Goal: Use online tool/utility: Utilize a website feature to perform a specific function

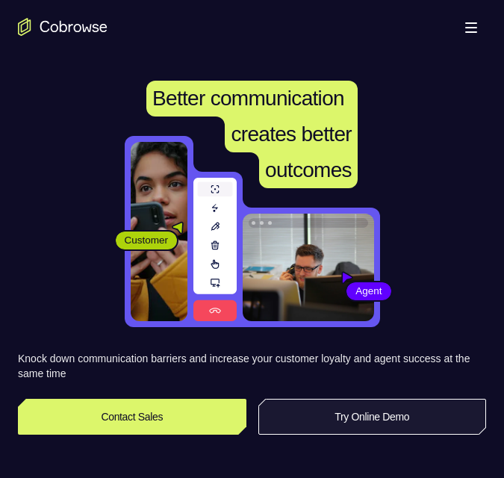
click at [349, 419] on link "Try Online Demo" at bounding box center [372, 417] width 228 height 36
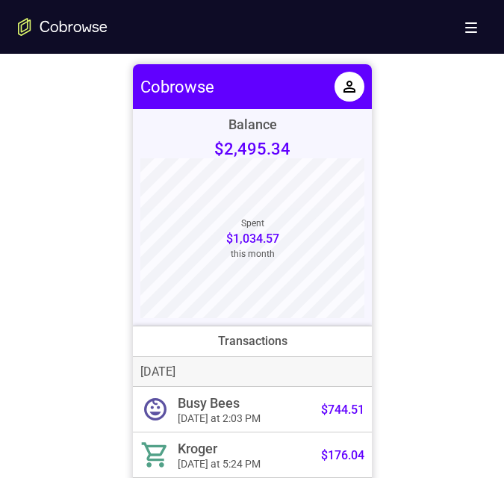
scroll to position [670, 0]
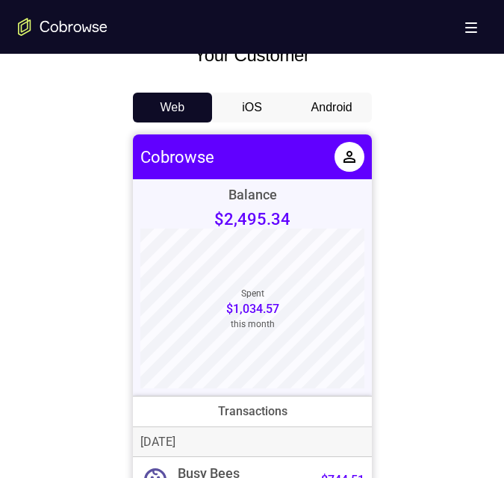
click at [347, 102] on button "Android" at bounding box center [332, 108] width 80 height 30
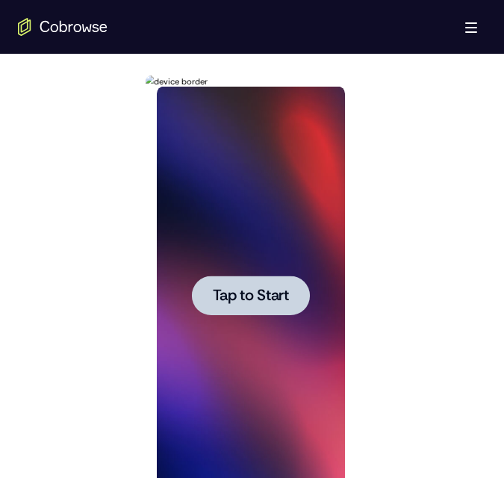
scroll to position [0, 0]
click at [255, 293] on span "Tap to Start" at bounding box center [251, 295] width 76 height 15
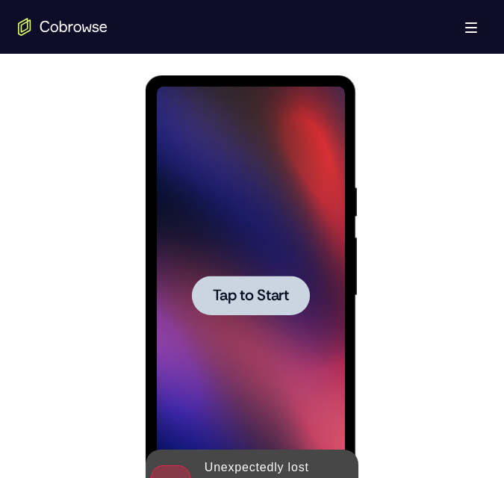
click at [250, 290] on span "Tap to Start" at bounding box center [251, 295] width 76 height 15
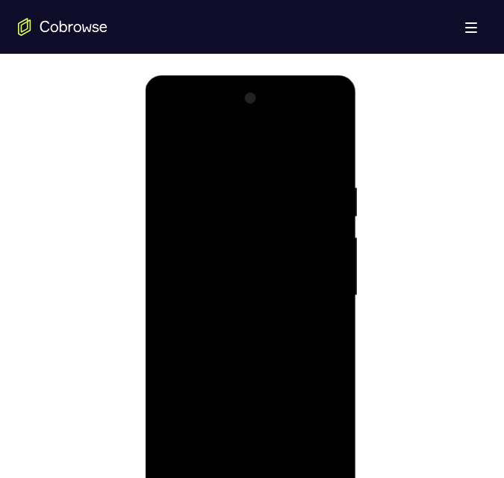
scroll to position [815, 0]
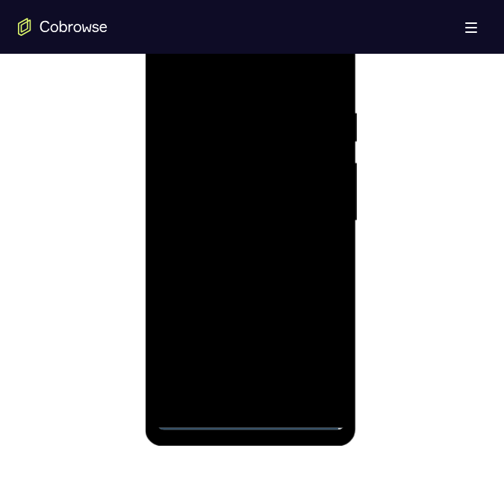
click at [198, 417] on div at bounding box center [251, 221] width 188 height 418
click at [196, 417] on div at bounding box center [251, 221] width 188 height 418
click at [318, 343] on div at bounding box center [251, 221] width 188 height 418
click at [211, 73] on div at bounding box center [251, 221] width 188 height 418
click at [213, 75] on div at bounding box center [251, 221] width 188 height 418
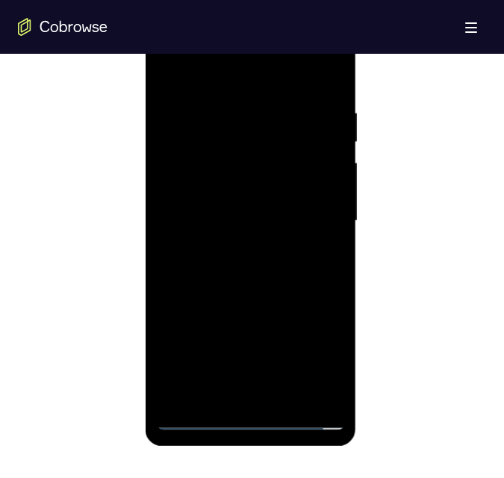
click at [306, 218] on div at bounding box center [251, 221] width 188 height 418
click at [259, 215] on div at bounding box center [251, 221] width 188 height 418
click at [246, 246] on div at bounding box center [251, 221] width 188 height 418
click at [244, 244] on div at bounding box center [251, 221] width 188 height 418
click at [192, 161] on div at bounding box center [251, 221] width 188 height 418
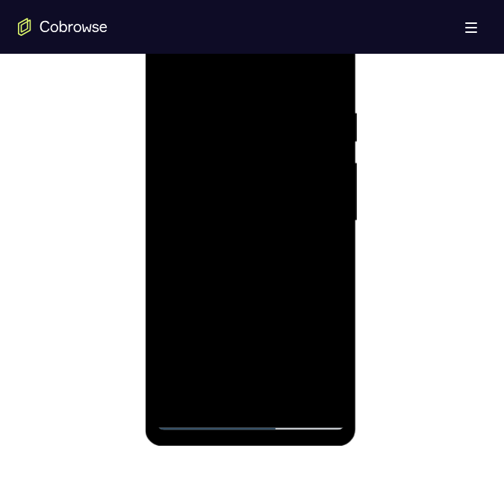
click at [204, 188] on div at bounding box center [251, 221] width 188 height 418
click at [323, 185] on div at bounding box center [251, 221] width 188 height 418
drag, startPoint x: 315, startPoint y: 90, endPoint x: 316, endPoint y: 104, distance: 14.2
click at [315, 93] on div at bounding box center [251, 221] width 188 height 418
click at [324, 239] on div at bounding box center [251, 221] width 188 height 418
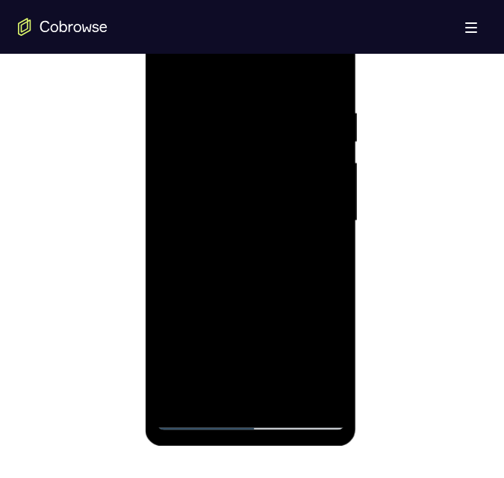
click at [238, 220] on div at bounding box center [251, 221] width 188 height 418
click at [250, 281] on div at bounding box center [251, 221] width 188 height 418
click at [221, 209] on div at bounding box center [251, 221] width 188 height 418
click at [240, 206] on div at bounding box center [251, 221] width 188 height 418
click at [244, 212] on div at bounding box center [251, 221] width 188 height 418
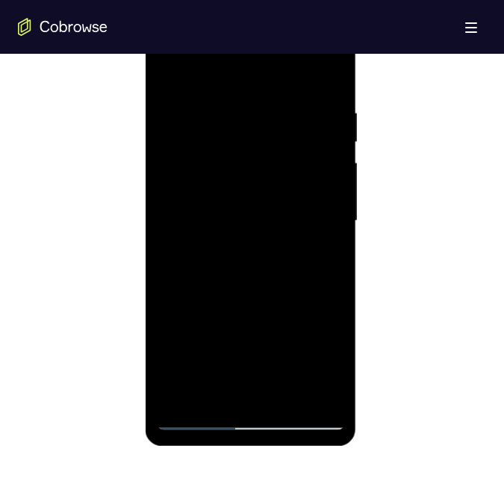
click at [244, 212] on div at bounding box center [251, 221] width 188 height 418
click at [254, 260] on div at bounding box center [251, 221] width 188 height 418
click at [246, 258] on div at bounding box center [251, 221] width 188 height 418
click at [250, 254] on div at bounding box center [251, 221] width 188 height 418
click at [211, 244] on div at bounding box center [251, 221] width 188 height 418
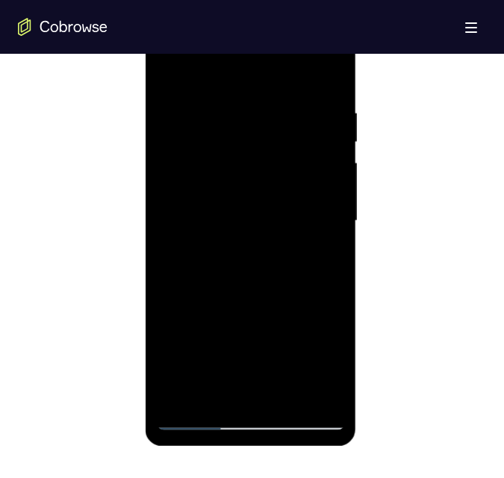
click at [176, 191] on div at bounding box center [251, 221] width 188 height 418
click at [175, 191] on div at bounding box center [251, 221] width 188 height 418
click at [176, 190] on div at bounding box center [251, 221] width 188 height 418
click at [250, 219] on div at bounding box center [251, 221] width 188 height 418
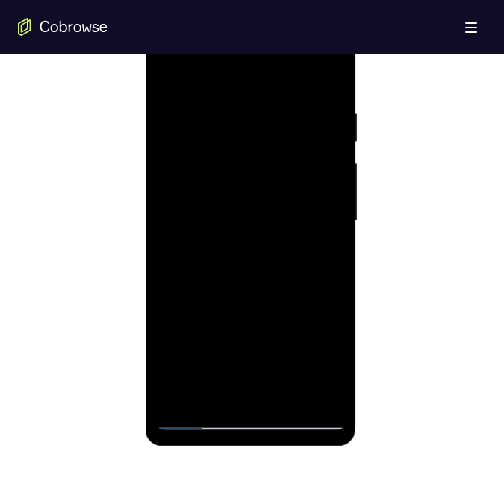
click at [222, 257] on div at bounding box center [251, 221] width 188 height 418
click at [199, 241] on div at bounding box center [251, 221] width 188 height 418
click at [247, 218] on div at bounding box center [251, 221] width 188 height 418
click at [253, 261] on div at bounding box center [251, 221] width 188 height 418
click at [177, 240] on div at bounding box center [251, 221] width 188 height 418
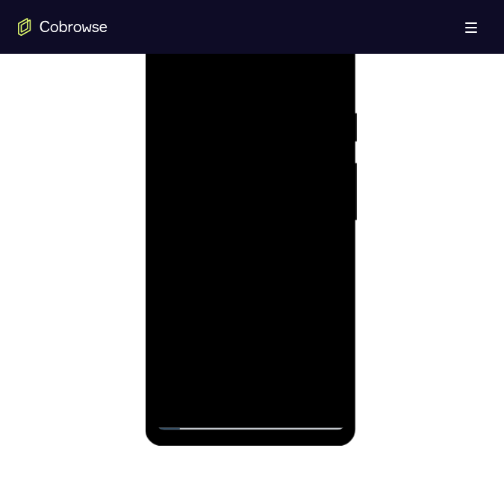
click at [236, 213] on div at bounding box center [251, 221] width 188 height 418
click at [242, 262] on div at bounding box center [251, 221] width 188 height 418
click at [205, 241] on div at bounding box center [251, 221] width 188 height 418
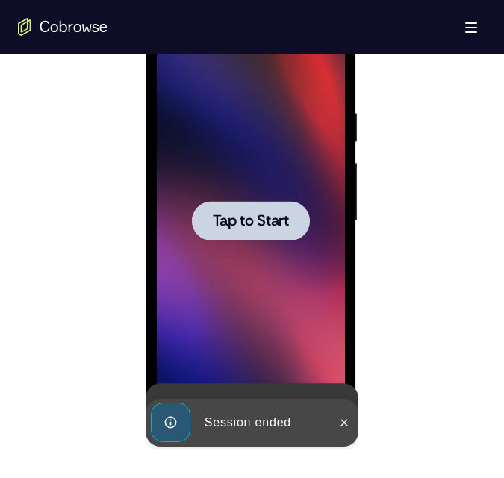
click at [256, 217] on span "Tap to Start" at bounding box center [251, 221] width 76 height 15
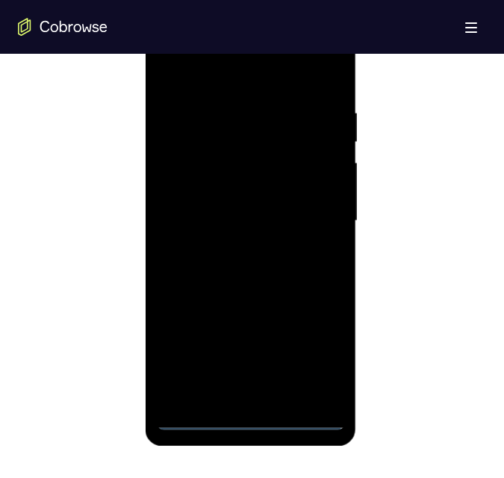
click at [196, 419] on div at bounding box center [251, 221] width 188 height 418
click at [196, 417] on div at bounding box center [251, 221] width 188 height 418
click at [320, 358] on div at bounding box center [251, 221] width 188 height 418
drag, startPoint x: 317, startPoint y: 356, endPoint x: 206, endPoint y: 310, distance: 120.5
click at [202, 313] on div at bounding box center [251, 221] width 188 height 418
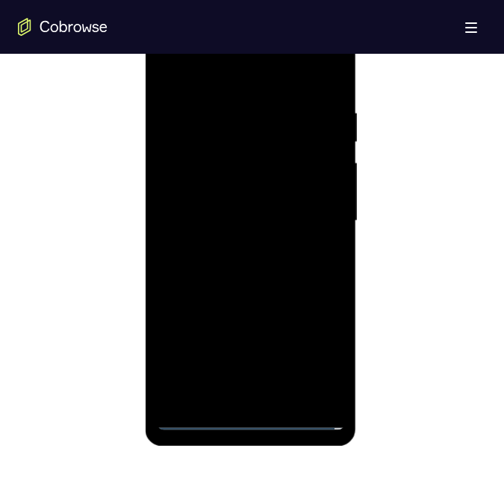
click at [241, 70] on div at bounding box center [251, 221] width 188 height 418
click at [311, 215] on div at bounding box center [251, 221] width 188 height 418
click at [241, 250] on div at bounding box center [251, 221] width 188 height 418
click at [222, 215] on div at bounding box center [251, 221] width 188 height 418
click at [202, 187] on div at bounding box center [251, 221] width 188 height 418
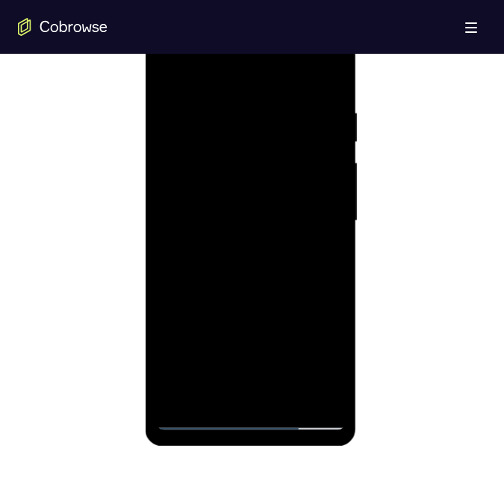
click at [253, 218] on div at bounding box center [251, 221] width 188 height 418
click at [262, 290] on div at bounding box center [251, 221] width 188 height 418
click at [281, 264] on div at bounding box center [251, 221] width 188 height 418
drag, startPoint x: 507, startPoint y: 223, endPoint x: 262, endPoint y: 153, distance: 254.8
click at [262, 153] on div at bounding box center [251, 221] width 188 height 418
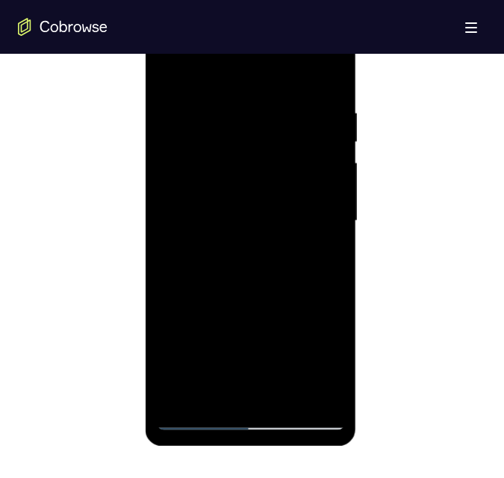
click at [166, 328] on div at bounding box center [251, 221] width 188 height 418
drag, startPoint x: 282, startPoint y: 285, endPoint x: 280, endPoint y: 177, distance: 108.3
click at [280, 179] on div at bounding box center [251, 221] width 188 height 418
drag, startPoint x: 312, startPoint y: 178, endPoint x: 317, endPoint y: 109, distance: 68.8
click at [313, 110] on div at bounding box center [251, 221] width 188 height 418
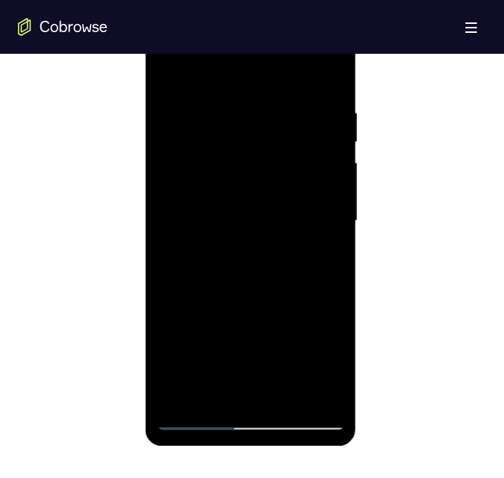
drag, startPoint x: 329, startPoint y: 141, endPoint x: 358, endPoint y: 58, distance: 87.8
click at [358, 1] on html "Online web based iOS Simulators and Android Emulators. Run iPhone, iPad, Mobile…" at bounding box center [252, 225] width 213 height 448
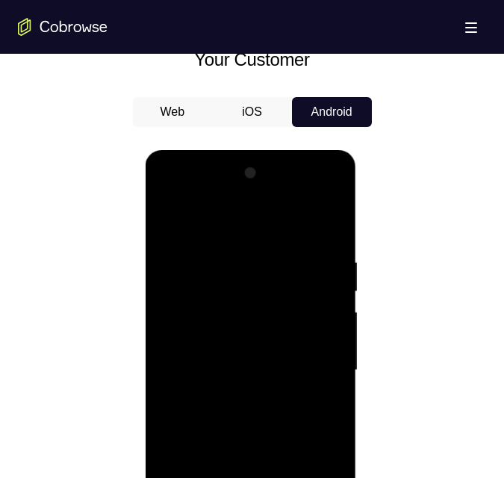
drag, startPoint x: 221, startPoint y: 242, endPoint x: 264, endPoint y: 461, distance: 222.9
click at [273, 477] on div at bounding box center [251, 370] width 188 height 418
drag, startPoint x: 268, startPoint y: 447, endPoint x: 249, endPoint y: 463, distance: 25.0
click at [261, 477] on div at bounding box center [251, 370] width 188 height 418
drag, startPoint x: 297, startPoint y: 348, endPoint x: 269, endPoint y: 478, distance: 133.0
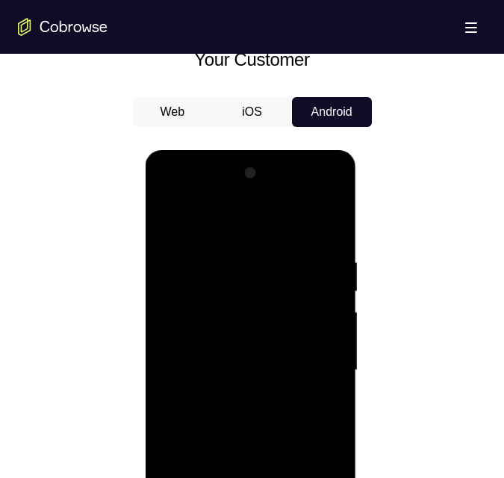
click at [260, 477] on div at bounding box center [251, 370] width 188 height 418
drag, startPoint x: 250, startPoint y: 361, endPoint x: 243, endPoint y: 516, distance: 155.4
click at [243, 477] on div at bounding box center [251, 370] width 188 height 418
drag, startPoint x: 209, startPoint y: 278, endPoint x: 268, endPoint y: 374, distance: 112.3
click at [254, 459] on div at bounding box center [251, 370] width 188 height 418
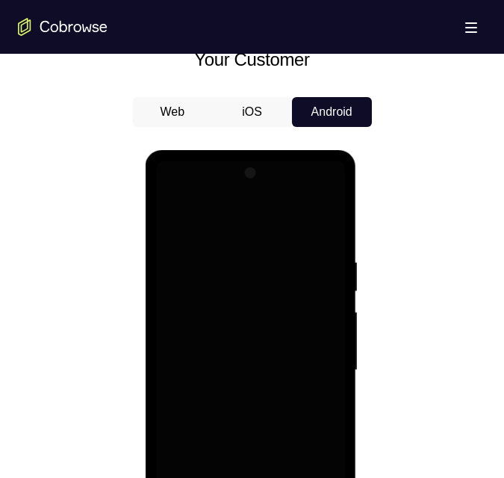
click at [392, 239] on div at bounding box center [252, 368] width 468 height 459
click at [231, 252] on div at bounding box center [251, 370] width 188 height 418
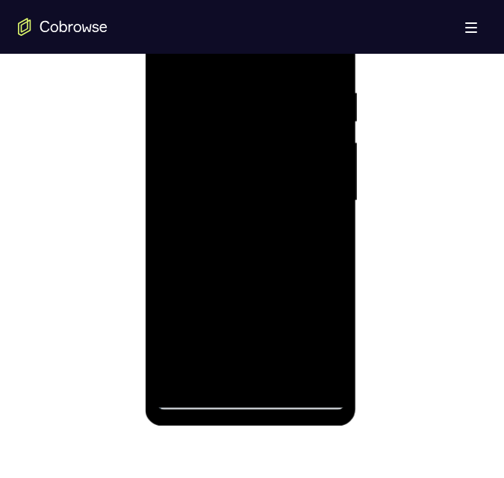
click at [324, 376] on div at bounding box center [251, 201] width 188 height 418
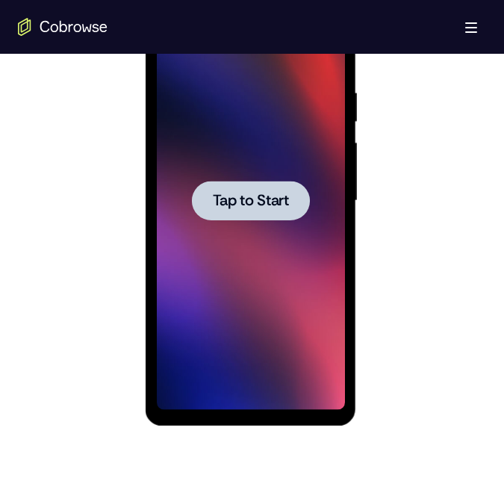
click at [281, 204] on span "Tap to Start" at bounding box center [251, 200] width 76 height 15
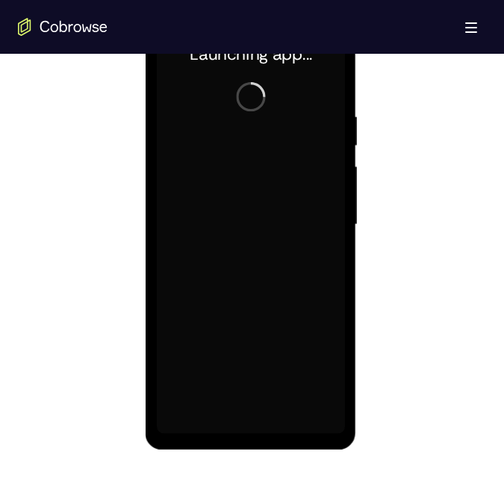
scroll to position [761, 0]
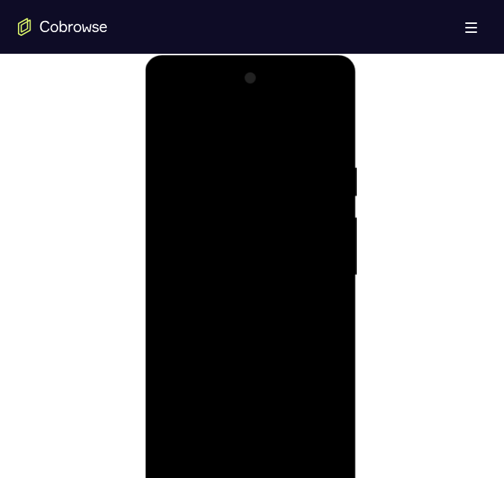
click at [193, 473] on div at bounding box center [251, 275] width 188 height 418
click at [196, 468] on div at bounding box center [251, 275] width 188 height 418
click at [194, 468] on div at bounding box center [251, 275] width 188 height 418
click at [190, 464] on div at bounding box center [251, 275] width 188 height 418
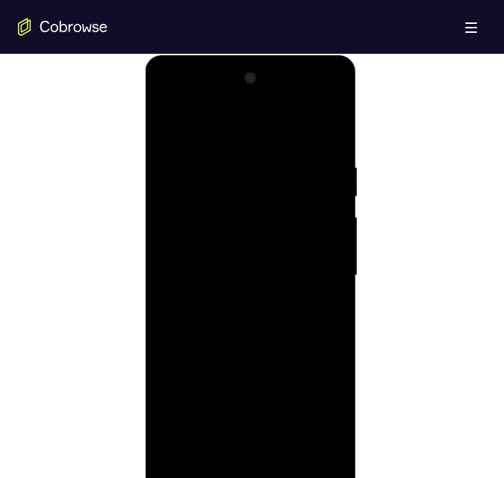
click at [190, 464] on div at bounding box center [251, 275] width 188 height 418
click at [198, 470] on div at bounding box center [251, 275] width 188 height 418
click at [311, 407] on div at bounding box center [251, 275] width 188 height 418
click at [239, 124] on div at bounding box center [251, 275] width 188 height 418
click at [305, 267] on div at bounding box center [251, 275] width 188 height 418
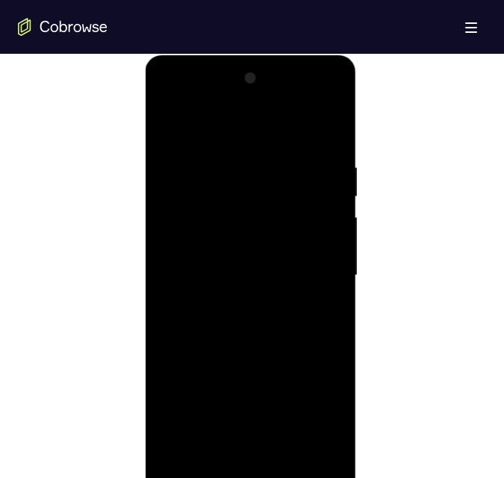
click at [237, 297] on div at bounding box center [251, 275] width 188 height 418
click at [190, 261] on div at bounding box center [251, 275] width 188 height 418
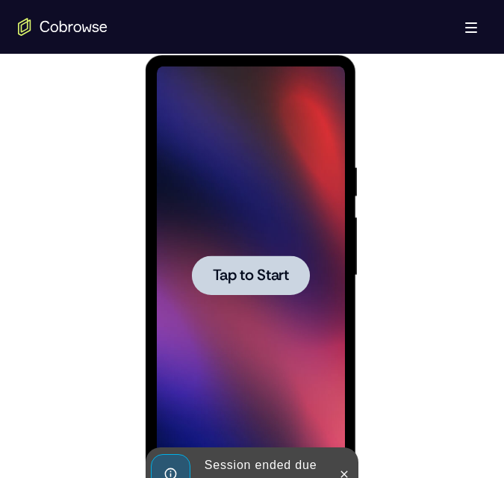
click at [272, 269] on span "Tap to Start" at bounding box center [251, 275] width 76 height 15
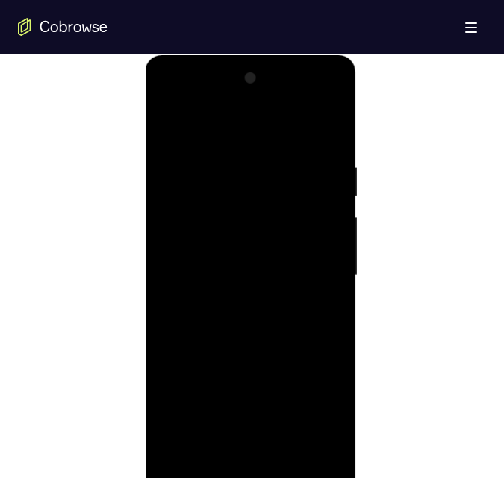
scroll to position [835, 0]
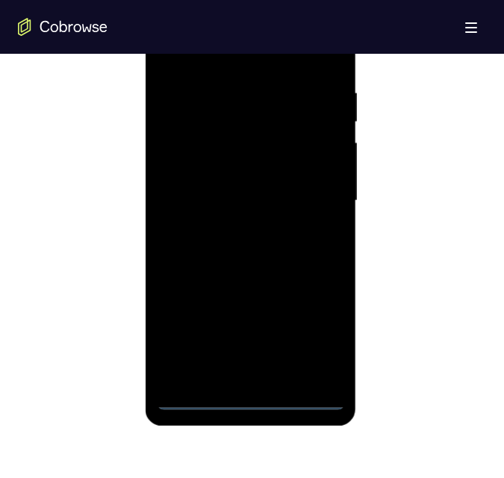
click at [199, 396] on div at bounding box center [251, 201] width 188 height 418
click at [199, 394] on div at bounding box center [251, 201] width 188 height 418
click at [320, 334] on div at bounding box center [251, 201] width 188 height 418
click at [240, 56] on div at bounding box center [251, 201] width 188 height 418
drag, startPoint x: 263, startPoint y: 95, endPoint x: 311, endPoint y: 199, distance: 114.6
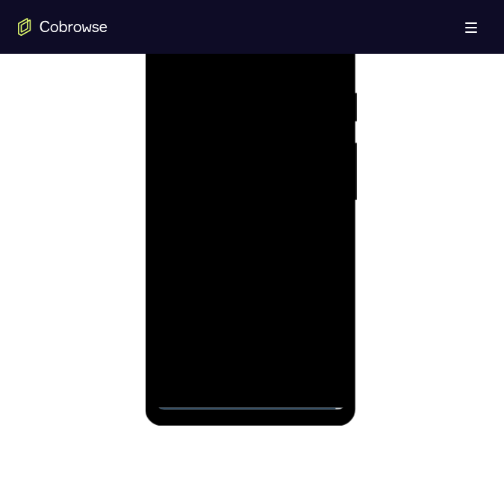
click at [311, 199] on div at bounding box center [251, 201] width 188 height 418
click at [237, 222] on div at bounding box center [251, 201] width 188 height 418
click at [191, 193] on div at bounding box center [251, 201] width 188 height 418
click at [187, 167] on div at bounding box center [251, 201] width 188 height 418
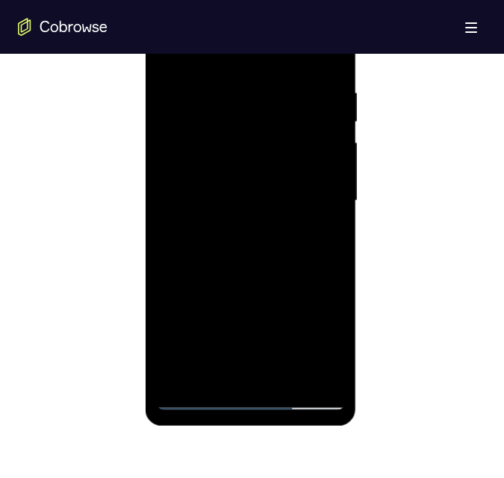
click at [250, 199] on div at bounding box center [251, 201] width 188 height 418
click at [246, 246] on div at bounding box center [251, 201] width 188 height 418
click at [286, 372] on div at bounding box center [251, 201] width 188 height 418
click at [251, 264] on div at bounding box center [251, 201] width 188 height 418
click at [287, 371] on div at bounding box center [251, 201] width 188 height 418
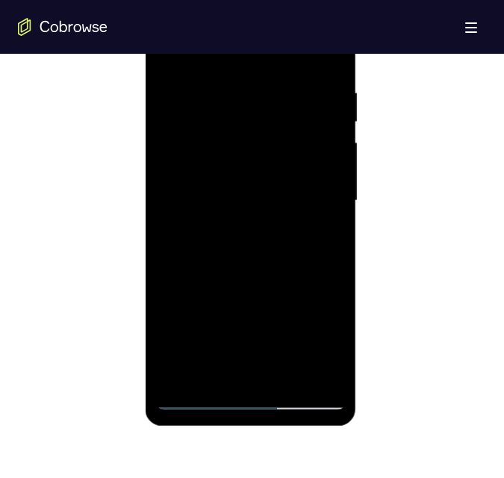
click at [251, 281] on div at bounding box center [251, 201] width 188 height 418
drag, startPoint x: 302, startPoint y: 220, endPoint x: 274, endPoint y: 220, distance: 27.6
click at [274, 220] on div at bounding box center [251, 201] width 188 height 418
click at [206, 202] on div at bounding box center [251, 201] width 188 height 418
click at [200, 370] on div at bounding box center [251, 201] width 188 height 418
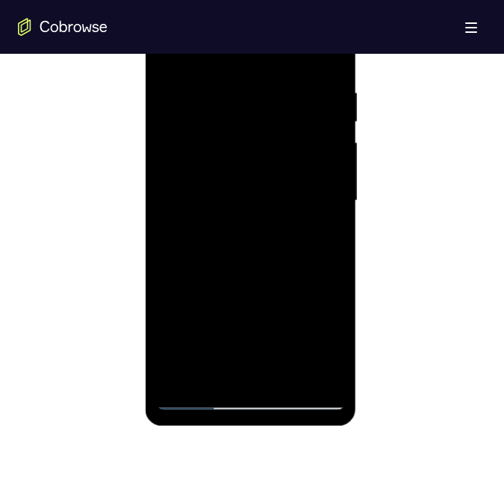
click at [325, 237] on div at bounding box center [251, 201] width 188 height 418
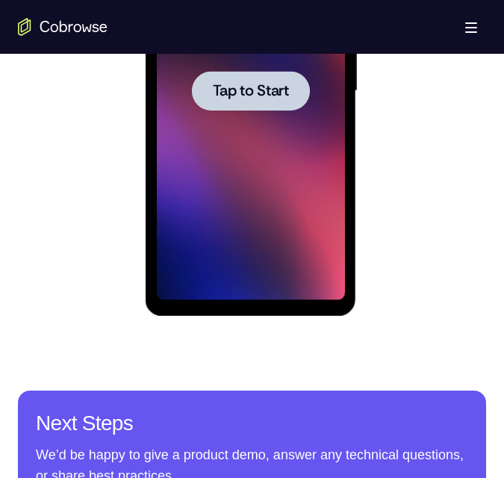
scroll to position [780, 0]
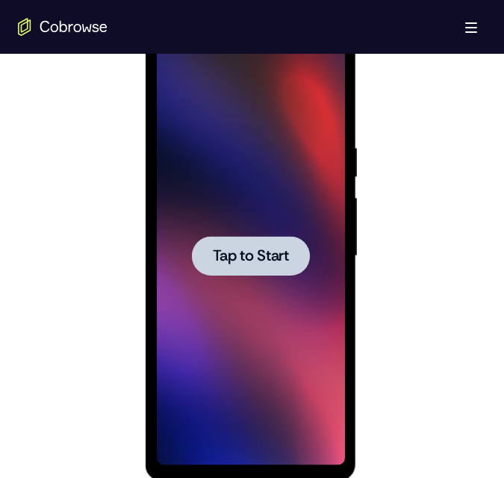
drag, startPoint x: 276, startPoint y: 243, endPoint x: 309, endPoint y: 248, distance: 33.2
click at [310, 249] on div at bounding box center [251, 256] width 118 height 40
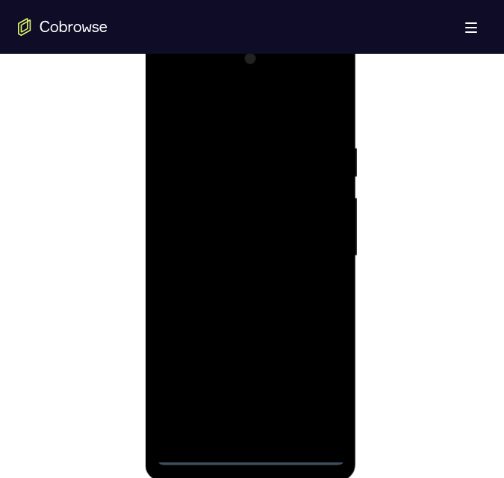
click at [196, 452] on div at bounding box center [251, 256] width 188 height 418
click at [198, 451] on div at bounding box center [251, 256] width 188 height 418
click at [316, 386] on div at bounding box center [251, 256] width 188 height 418
click at [232, 105] on div at bounding box center [251, 256] width 188 height 418
click at [319, 252] on div at bounding box center [251, 256] width 188 height 418
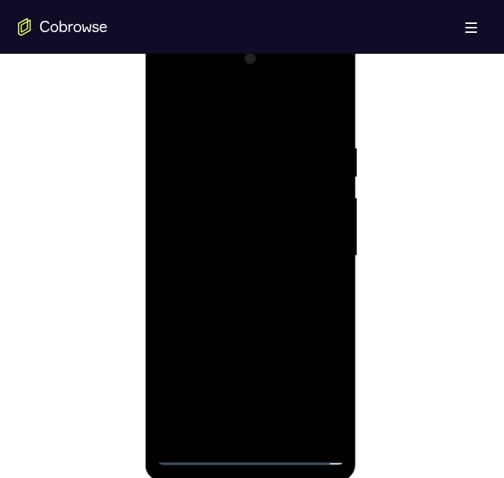
click at [237, 434] on div at bounding box center [251, 256] width 188 height 418
click at [235, 429] on div at bounding box center [251, 256] width 188 height 418
click at [246, 237] on div at bounding box center [251, 256] width 188 height 418
click at [228, 316] on div at bounding box center [251, 256] width 188 height 418
click at [241, 327] on div at bounding box center [251, 256] width 188 height 418
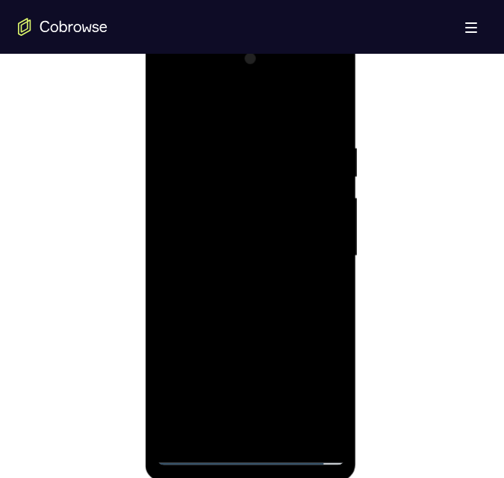
click at [165, 104] on div at bounding box center [251, 256] width 188 height 418
click at [207, 247] on div at bounding box center [251, 256] width 188 height 418
drag, startPoint x: 210, startPoint y: 217, endPoint x: 199, endPoint y: 215, distance: 10.7
click at [211, 218] on div at bounding box center [251, 256] width 188 height 418
click at [172, 265] on div at bounding box center [251, 256] width 188 height 418
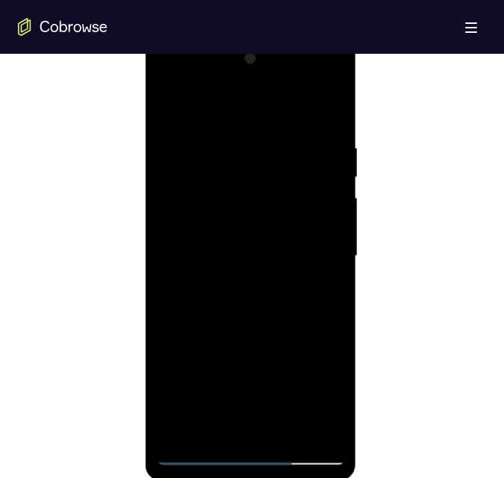
click at [184, 271] on div at bounding box center [251, 256] width 188 height 418
drag, startPoint x: 179, startPoint y: 274, endPoint x: 188, endPoint y: 270, distance: 10.0
click at [193, 270] on div at bounding box center [251, 256] width 188 height 418
click at [187, 270] on div at bounding box center [251, 256] width 188 height 418
click at [185, 273] on div at bounding box center [251, 256] width 188 height 418
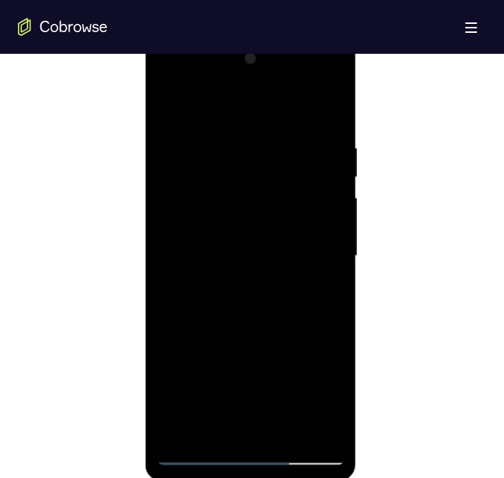
click at [181, 271] on div at bounding box center [251, 256] width 188 height 418
click at [181, 270] on div at bounding box center [251, 256] width 188 height 418
drag, startPoint x: 144, startPoint y: 228, endPoint x: 122, endPoint y: 295, distance: 69.9
click at [117, 299] on div at bounding box center [252, 254] width 468 height 459
click at [190, 273] on div at bounding box center [251, 256] width 188 height 418
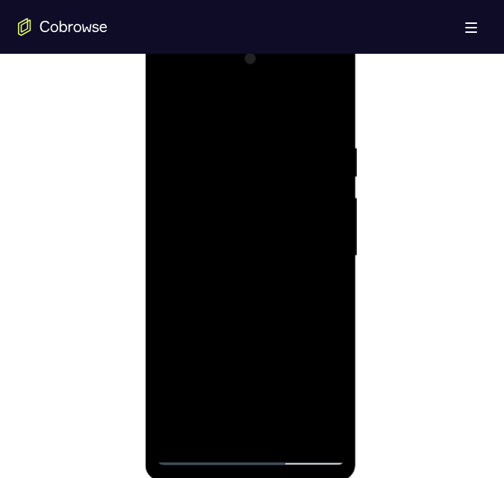
click at [187, 274] on div at bounding box center [251, 256] width 188 height 418
drag, startPoint x: 187, startPoint y: 280, endPoint x: 205, endPoint y: 276, distance: 18.3
click at [188, 279] on div at bounding box center [251, 256] width 188 height 418
click at [258, 253] on div at bounding box center [251, 256] width 188 height 418
click at [244, 324] on div at bounding box center [251, 256] width 188 height 418
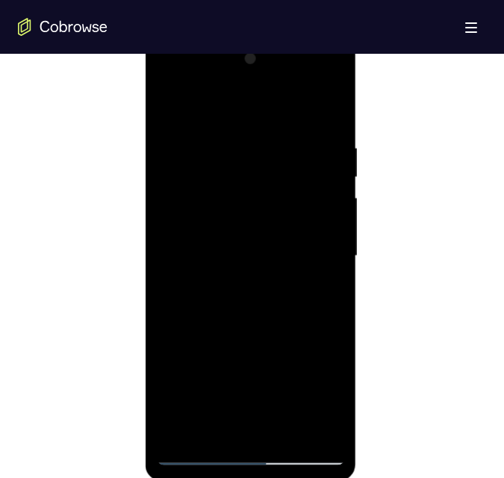
click at [286, 431] on div at bounding box center [251, 256] width 188 height 418
click at [286, 429] on div at bounding box center [251, 256] width 188 height 418
drag, startPoint x: 278, startPoint y: 370, endPoint x: 238, endPoint y: 361, distance: 41.3
click at [242, 361] on div at bounding box center [251, 256] width 188 height 418
click at [243, 334] on div at bounding box center [251, 256] width 188 height 418
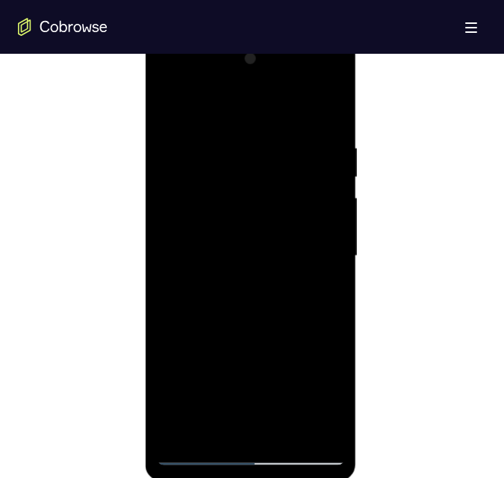
click at [224, 211] on div at bounding box center [251, 256] width 188 height 418
click at [224, 214] on div at bounding box center [251, 256] width 188 height 418
click at [222, 423] on div at bounding box center [251, 256] width 188 height 418
click at [316, 292] on div at bounding box center [251, 256] width 188 height 418
click at [166, 105] on div at bounding box center [251, 256] width 188 height 418
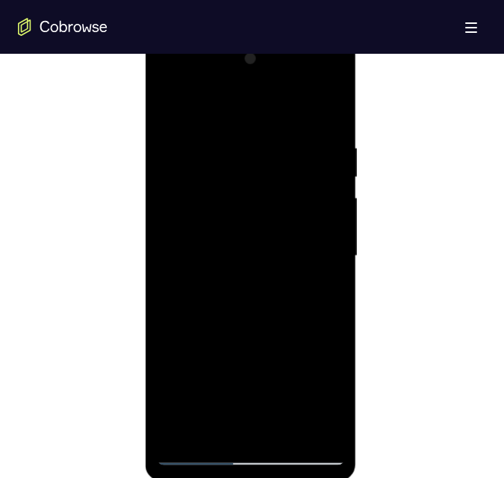
click at [167, 104] on div at bounding box center [251, 256] width 188 height 418
click at [284, 426] on div at bounding box center [251, 256] width 188 height 418
drag, startPoint x: 284, startPoint y: 443, endPoint x: 437, endPoint y: -42, distance: 507.9
click at [358, 36] on html "Online web based iOS Simulators and Android Emulators. Run iPhone, iPad, Mobile…" at bounding box center [252, 260] width 213 height 448
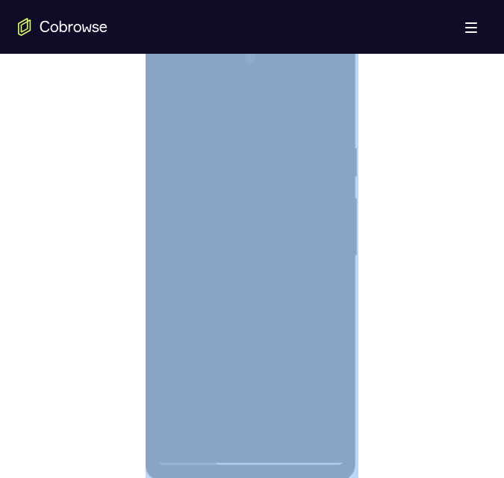
click at [447, 58] on body "Open main menu Go back Powerful, Flexible and Trustworthy. Avoid all extra fric…" at bounding box center [252, 423] width 504 height 2407
drag, startPoint x: 447, startPoint y: 58, endPoint x: 407, endPoint y: 172, distance: 121.1
click at [414, 178] on div at bounding box center [252, 254] width 468 height 459
click at [402, 172] on div at bounding box center [252, 254] width 468 height 459
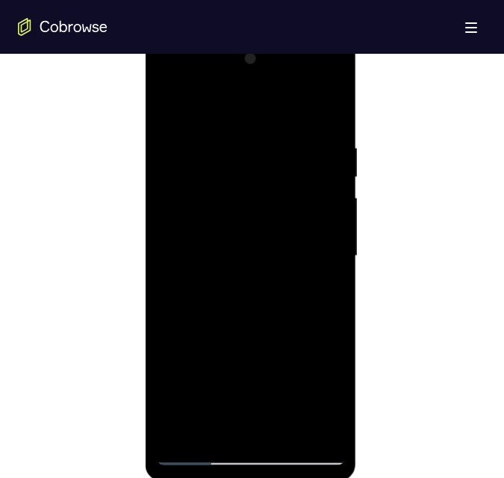
drag, startPoint x: 261, startPoint y: 302, endPoint x: 240, endPoint y: 268, distance: 39.6
click at [240, 268] on div at bounding box center [251, 256] width 188 height 418
drag, startPoint x: 277, startPoint y: 275, endPoint x: 278, endPoint y: 196, distance: 79.2
click at [278, 196] on div at bounding box center [251, 256] width 188 height 418
drag, startPoint x: 264, startPoint y: 226, endPoint x: 222, endPoint y: 252, distance: 49.3
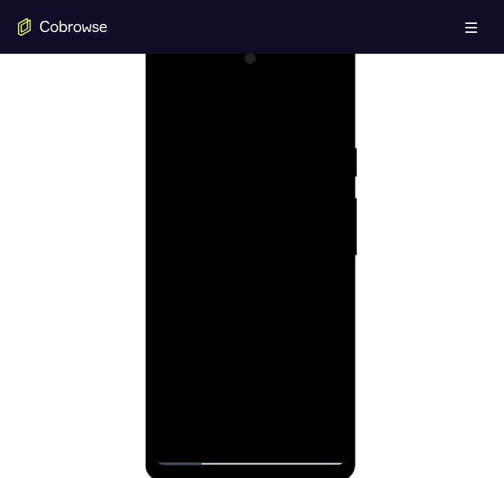
click at [214, 252] on div at bounding box center [251, 256] width 188 height 418
drag, startPoint x: 234, startPoint y: 201, endPoint x: 208, endPoint y: 450, distance: 250.7
click at [199, 477] on div at bounding box center [251, 258] width 211 height 445
drag, startPoint x: 231, startPoint y: 284, endPoint x: 216, endPoint y: 222, distance: 64.6
click at [215, 204] on div at bounding box center [251, 256] width 188 height 418
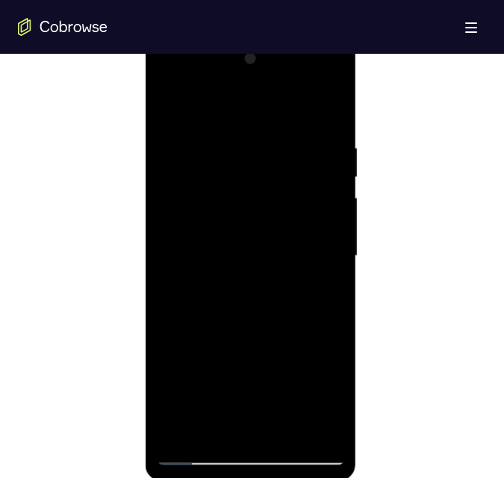
drag, startPoint x: 207, startPoint y: 290, endPoint x: 240, endPoint y: 122, distance: 170.6
click at [240, 122] on div at bounding box center [251, 256] width 188 height 418
drag, startPoint x: 258, startPoint y: 118, endPoint x: 260, endPoint y: 300, distance: 182.2
click at [265, 299] on div at bounding box center [251, 256] width 188 height 418
click at [221, 350] on div at bounding box center [251, 256] width 188 height 418
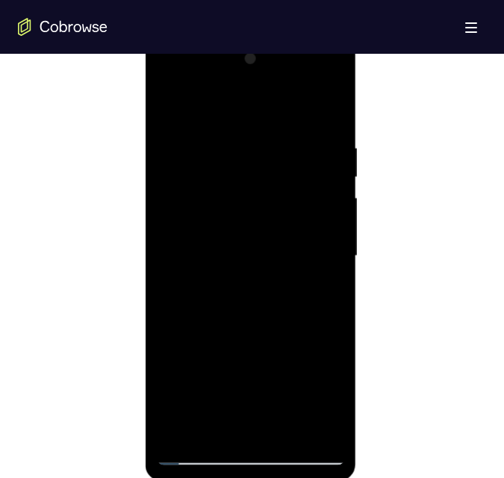
click at [301, 429] on div at bounding box center [251, 256] width 188 height 418
click at [220, 187] on div at bounding box center [251, 256] width 188 height 418
click at [208, 187] on div at bounding box center [251, 256] width 188 height 418
click at [205, 190] on div at bounding box center [251, 256] width 188 height 418
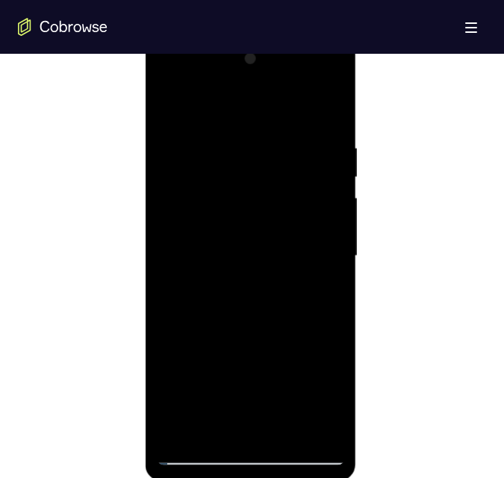
click at [205, 190] on div at bounding box center [251, 256] width 188 height 418
click at [167, 105] on div at bounding box center [251, 256] width 188 height 418
drag, startPoint x: 167, startPoint y: 105, endPoint x: 270, endPoint y: 204, distance: 142.0
click at [219, 190] on div at bounding box center [251, 256] width 188 height 418
click at [290, 212] on div at bounding box center [251, 256] width 188 height 418
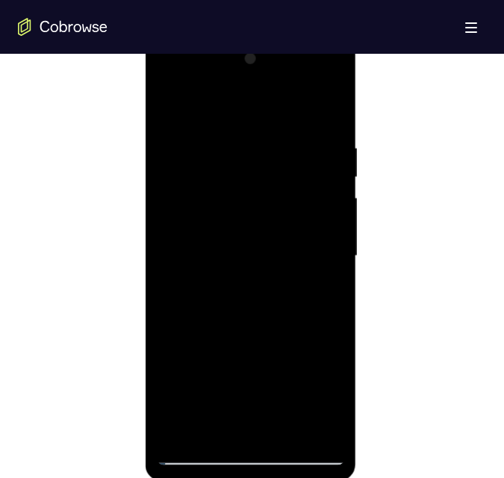
click at [302, 219] on div at bounding box center [251, 256] width 188 height 418
click at [174, 208] on div at bounding box center [251, 256] width 188 height 418
click at [205, 172] on div at bounding box center [251, 256] width 188 height 418
click at [209, 224] on div at bounding box center [251, 256] width 188 height 418
click at [217, 376] on div at bounding box center [251, 256] width 188 height 418
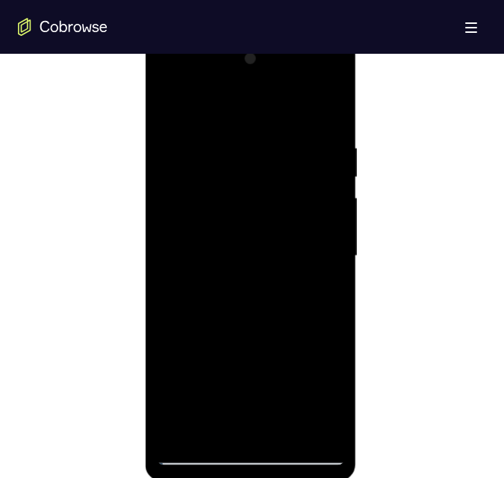
drag, startPoint x: 232, startPoint y: 420, endPoint x: 232, endPoint y: 376, distance: 43.3
click at [231, 414] on div at bounding box center [251, 256] width 188 height 418
click at [222, 423] on div at bounding box center [251, 256] width 188 height 418
click at [219, 415] on div at bounding box center [251, 256] width 188 height 418
click at [219, 411] on div at bounding box center [251, 256] width 188 height 418
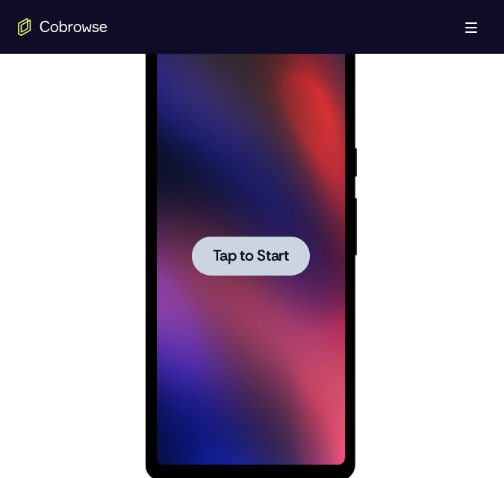
drag, startPoint x: 229, startPoint y: 247, endPoint x: 218, endPoint y: 222, distance: 27.7
click at [224, 236] on button "Tap to Start" at bounding box center [251, 256] width 118 height 40
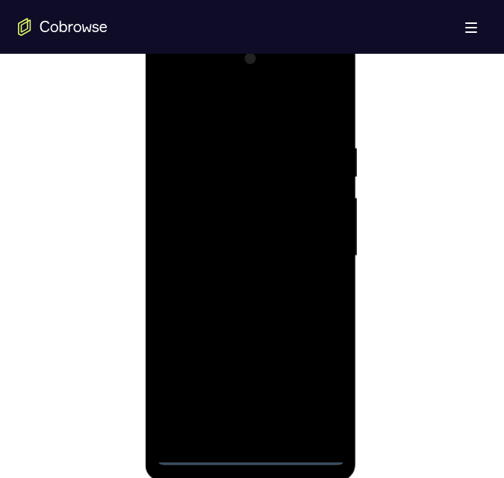
click at [199, 449] on div at bounding box center [251, 256] width 188 height 418
click at [193, 447] on div at bounding box center [251, 256] width 188 height 418
click at [199, 444] on div at bounding box center [251, 256] width 188 height 418
click at [196, 443] on div at bounding box center [251, 256] width 188 height 418
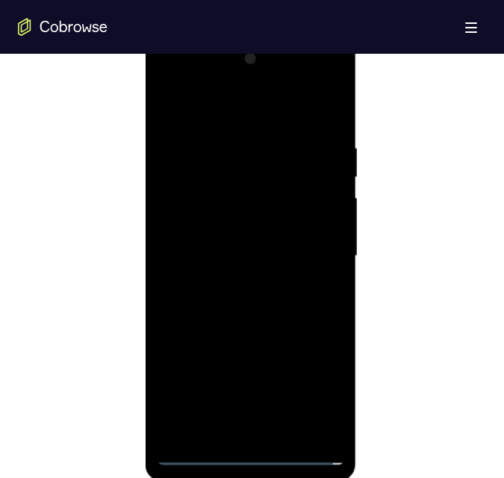
click at [196, 443] on div at bounding box center [251, 256] width 188 height 418
click at [195, 449] on div at bounding box center [251, 256] width 188 height 418
click at [196, 444] on div at bounding box center [251, 256] width 188 height 418
click at [314, 381] on div at bounding box center [251, 256] width 188 height 418
click at [222, 93] on div at bounding box center [251, 256] width 188 height 418
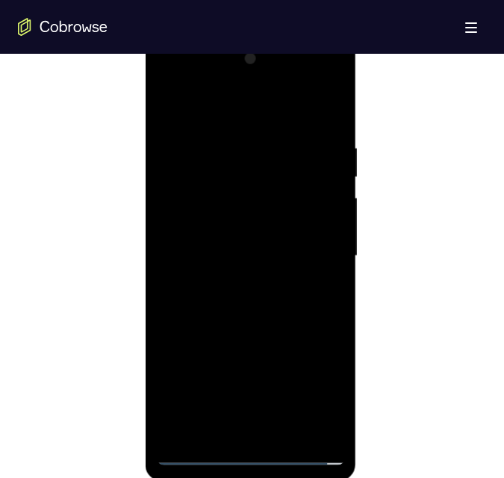
click at [221, 102] on div at bounding box center [251, 256] width 188 height 418
click at [213, 170] on div at bounding box center [251, 256] width 188 height 418
click at [187, 131] on div at bounding box center [251, 256] width 188 height 418
click at [196, 199] on div at bounding box center [251, 256] width 188 height 418
drag, startPoint x: 274, startPoint y: 241, endPoint x: 243, endPoint y: 308, distance: 74.2
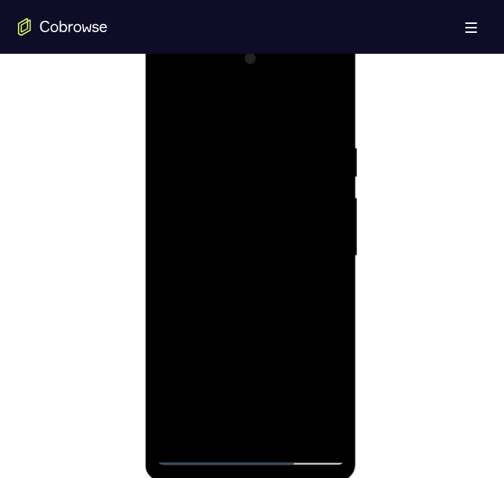
drag, startPoint x: 243, startPoint y: 308, endPoint x: 252, endPoint y: 320, distance: 14.8
click at [251, 319] on div at bounding box center [251, 256] width 188 height 418
click at [252, 318] on div at bounding box center [251, 256] width 188 height 418
click at [252, 314] on div at bounding box center [251, 256] width 188 height 418
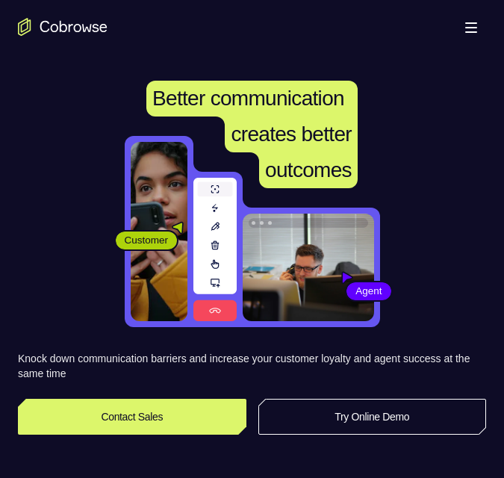
click at [357, 409] on link "Try Online Demo" at bounding box center [372, 417] width 228 height 36
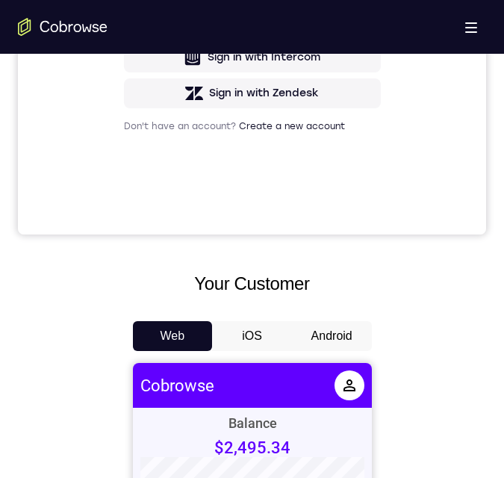
scroll to position [883, 0]
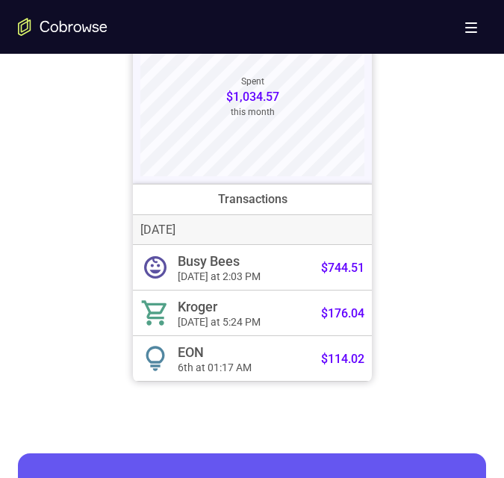
drag, startPoint x: 512, startPoint y: 88, endPoint x: 405, endPoint y: 5, distance: 135.2
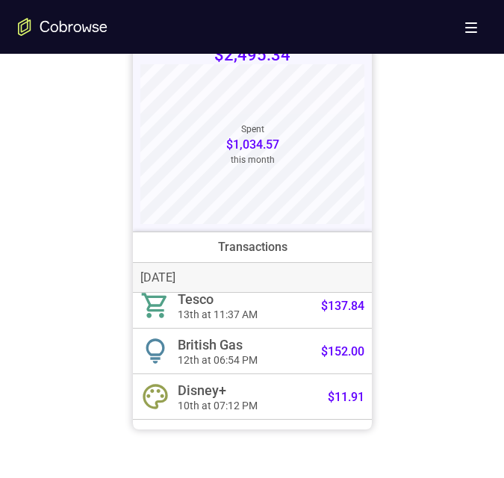
scroll to position [699, 0]
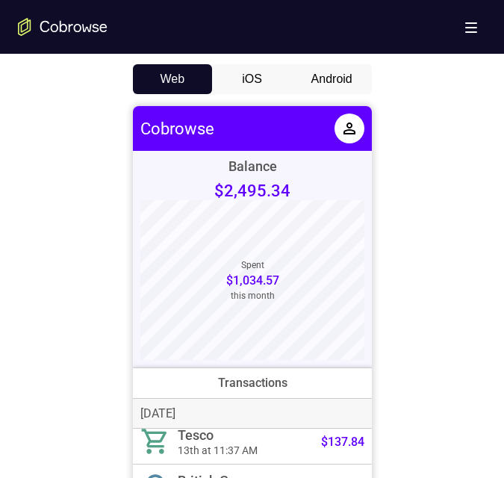
click at [323, 72] on button "Android" at bounding box center [332, 79] width 80 height 30
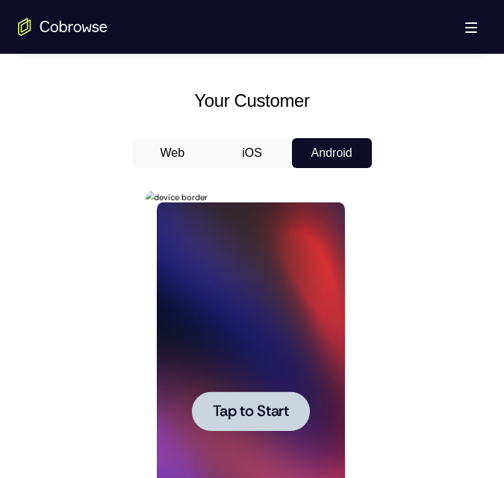
scroll to position [774, 0]
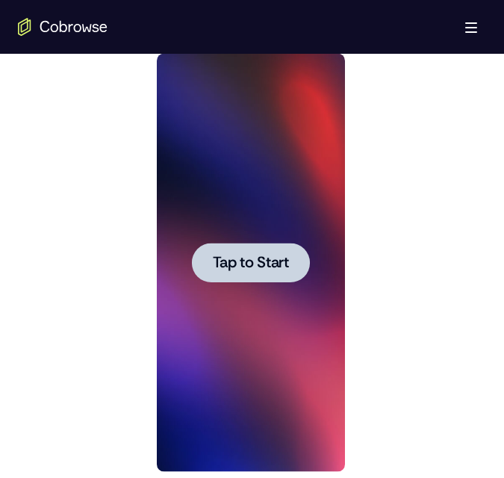
click at [276, 263] on span "Tap to Start" at bounding box center [251, 262] width 76 height 15
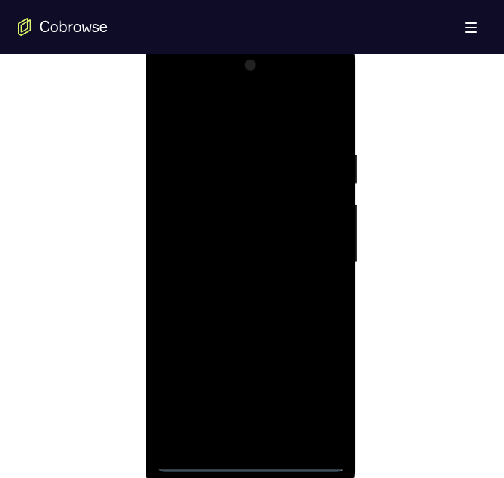
click at [197, 461] on div at bounding box center [251, 263] width 188 height 418
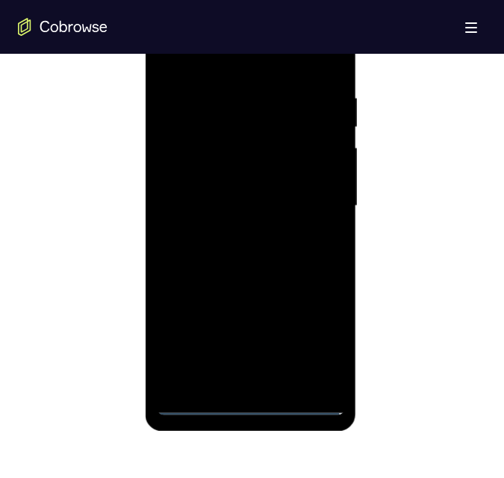
click at [198, 402] on div at bounding box center [251, 206] width 188 height 418
click at [317, 340] on div at bounding box center [251, 206] width 188 height 418
click at [217, 55] on div at bounding box center [251, 206] width 188 height 418
click at [208, 115] on div at bounding box center [251, 206] width 188 height 418
click at [196, 85] on div at bounding box center [251, 206] width 188 height 418
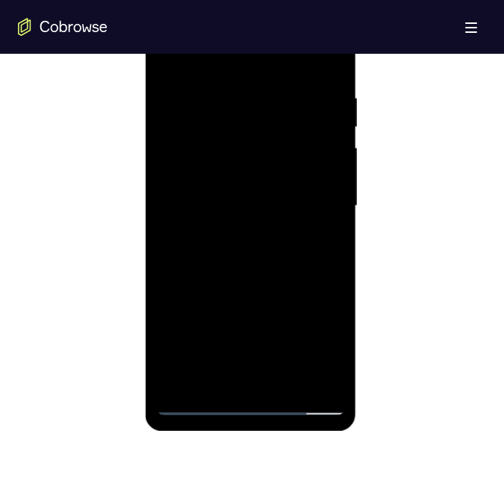
click at [187, 152] on div at bounding box center [251, 206] width 188 height 418
click at [246, 266] on div at bounding box center [251, 206] width 188 height 418
drag, startPoint x: 266, startPoint y: 314, endPoint x: 296, endPoint y: 190, distance: 127.5
click at [296, 190] on div at bounding box center [251, 206] width 188 height 418
drag, startPoint x: 246, startPoint y: 248, endPoint x: 294, endPoint y: 55, distance: 198.6
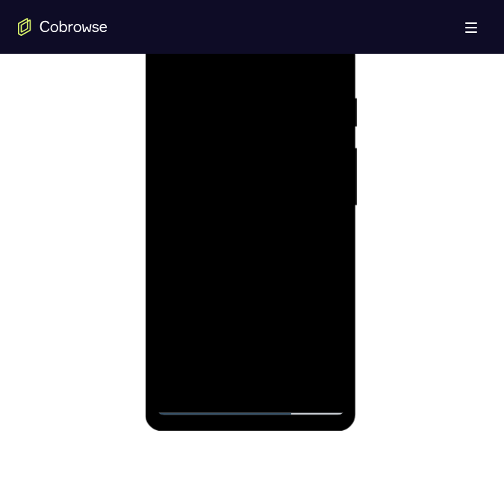
click at [298, 42] on div at bounding box center [251, 206] width 188 height 418
drag, startPoint x: 96, startPoint y: 165, endPoint x: 79, endPoint y: 178, distance: 20.8
click at [79, 178] on div at bounding box center [252, 204] width 468 height 459
drag, startPoint x: 243, startPoint y: 263, endPoint x: 285, endPoint y: 283, distance: 47.1
click at [276, 324] on div at bounding box center [251, 206] width 188 height 418
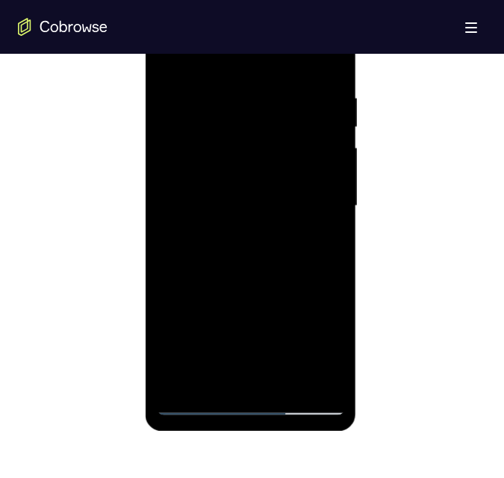
click at [262, 262] on div at bounding box center [251, 206] width 188 height 418
drag, startPoint x: 265, startPoint y: 275, endPoint x: 237, endPoint y: 104, distance: 173.3
click at [240, 110] on div at bounding box center [251, 206] width 188 height 418
drag, startPoint x: 193, startPoint y: 111, endPoint x: 242, endPoint y: 324, distance: 219.0
click at [146, 434] on html "Online web based iOS Simulators and Android Emulators. Run iPhone, iPad, Mobile…" at bounding box center [252, 210] width 213 height 448
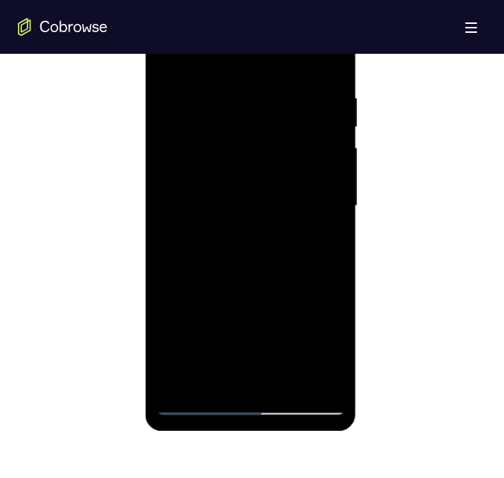
drag, startPoint x: 207, startPoint y: 252, endPoint x: 208, endPoint y: 277, distance: 25.4
click at [223, 366] on div at bounding box center [251, 206] width 188 height 418
drag, startPoint x: 217, startPoint y: 272, endPoint x: 218, endPoint y: 71, distance: 200.8
click at [182, 4] on div at bounding box center [251, 206] width 188 height 418
drag, startPoint x: 201, startPoint y: 376, endPoint x: 258, endPoint y: 95, distance: 287.1
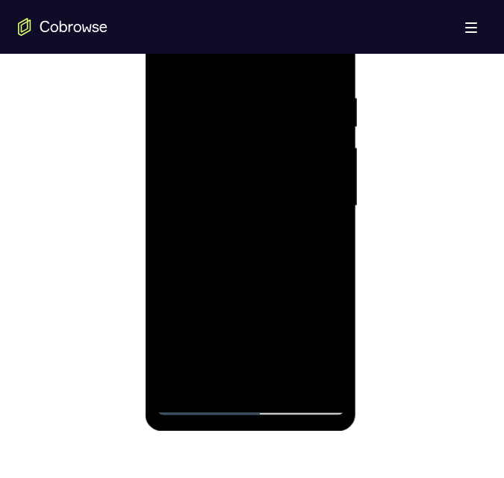
click at [266, 0] on html "Online web based iOS Simulators and Android Emulators. Run iPhone, iPad, Mobile…" at bounding box center [252, 210] width 213 height 448
click at [198, 405] on div at bounding box center [251, 206] width 188 height 418
drag, startPoint x: 217, startPoint y: 242, endPoint x: 245, endPoint y: 159, distance: 87.6
click at [246, 161] on div at bounding box center [251, 206] width 188 height 418
drag, startPoint x: 238, startPoint y: 247, endPoint x: 224, endPoint y: 110, distance: 138.1
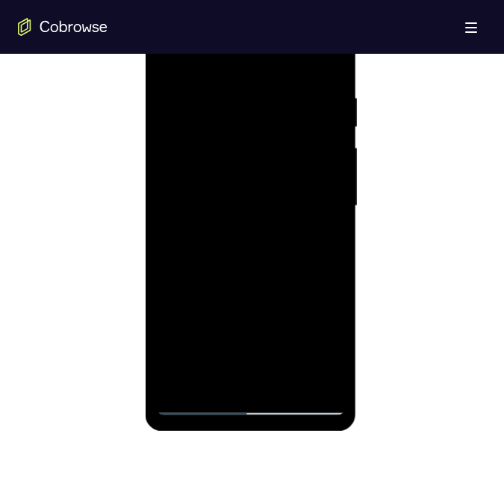
click at [224, 110] on div at bounding box center [251, 206] width 188 height 418
drag, startPoint x: 198, startPoint y: 287, endPoint x: 338, endPoint y: 243, distance: 146.9
click at [169, 0] on html "Online web based iOS Simulators and Android Emulators. Run iPhone, iPad, Mobile…" at bounding box center [252, 210] width 213 height 448
click at [247, 269] on div at bounding box center [251, 206] width 188 height 418
click at [257, 265] on div at bounding box center [251, 206] width 188 height 418
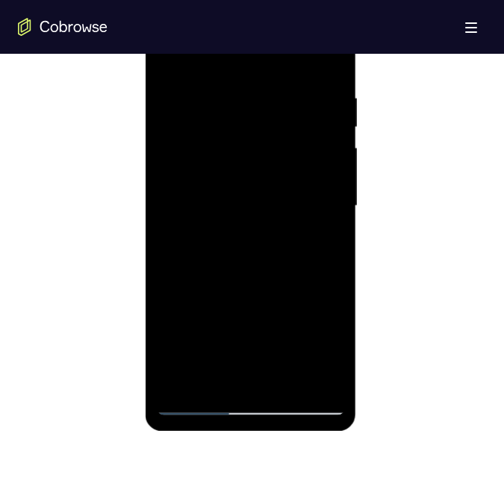
drag, startPoint x: 244, startPoint y: 240, endPoint x: 270, endPoint y: 55, distance: 186.3
click at [270, 17] on div at bounding box center [251, 206] width 188 height 418
drag, startPoint x: 276, startPoint y: 229, endPoint x: 313, endPoint y: 69, distance: 164.1
click at [316, 76] on div at bounding box center [251, 206] width 188 height 418
drag, startPoint x: 271, startPoint y: 68, endPoint x: 289, endPoint y: 243, distance: 175.6
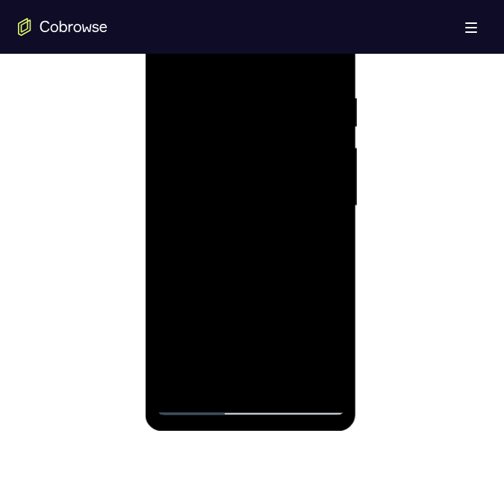
click at [284, 250] on div at bounding box center [251, 206] width 188 height 418
drag, startPoint x: 262, startPoint y: 240, endPoint x: 220, endPoint y: 340, distance: 108.7
click at [223, 335] on div at bounding box center [251, 206] width 188 height 418
click at [199, 402] on div at bounding box center [251, 206] width 188 height 418
drag, startPoint x: 239, startPoint y: 206, endPoint x: 264, endPoint y: 57, distance: 151.5
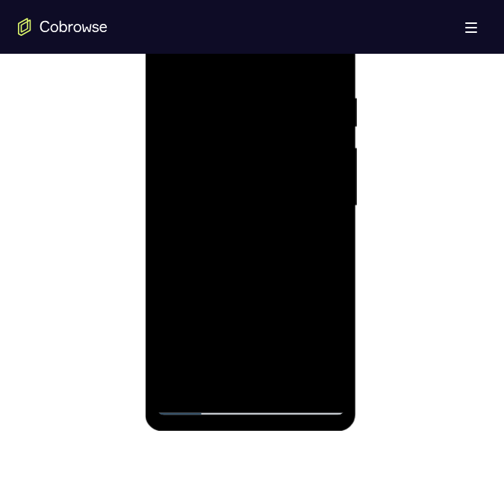
click at [274, 39] on div at bounding box center [251, 206] width 188 height 418
drag, startPoint x: 267, startPoint y: 113, endPoint x: 268, endPoint y: 69, distance: 44.8
click at [302, 45] on div at bounding box center [251, 206] width 188 height 418
click at [334, 55] on div at bounding box center [251, 206] width 188 height 418
click at [338, 56] on div at bounding box center [251, 206] width 188 height 418
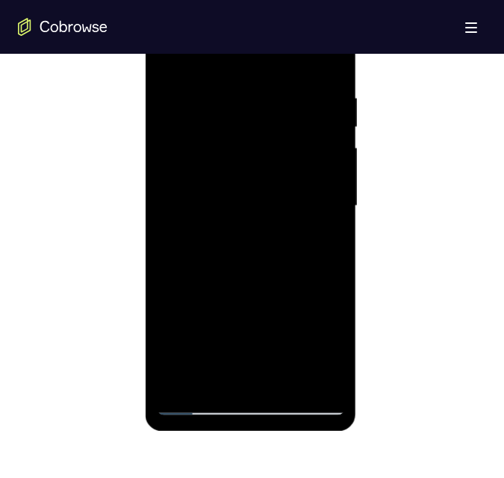
click at [329, 48] on div at bounding box center [251, 206] width 188 height 418
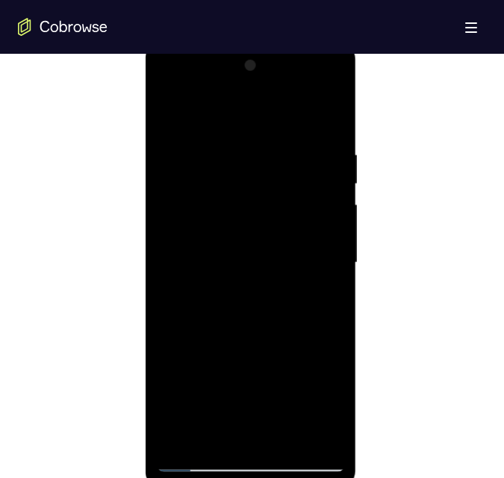
click at [332, 108] on div at bounding box center [251, 263] width 188 height 418
drag, startPoint x: 308, startPoint y: 100, endPoint x: 329, endPoint y: 113, distance: 24.9
click at [321, 106] on div at bounding box center [251, 263] width 188 height 418
click at [326, 111] on div at bounding box center [251, 263] width 188 height 418
click at [261, 87] on div at bounding box center [251, 263] width 188 height 418
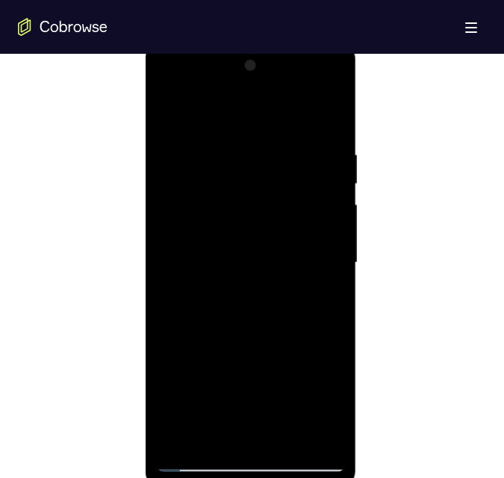
drag, startPoint x: 243, startPoint y: 323, endPoint x: 255, endPoint y: 320, distance: 13.2
click at [245, 326] on div at bounding box center [251, 263] width 188 height 418
click at [258, 320] on div at bounding box center [251, 263] width 188 height 418
click at [168, 87] on div at bounding box center [251, 263] width 188 height 418
click at [193, 458] on div at bounding box center [251, 263] width 188 height 418
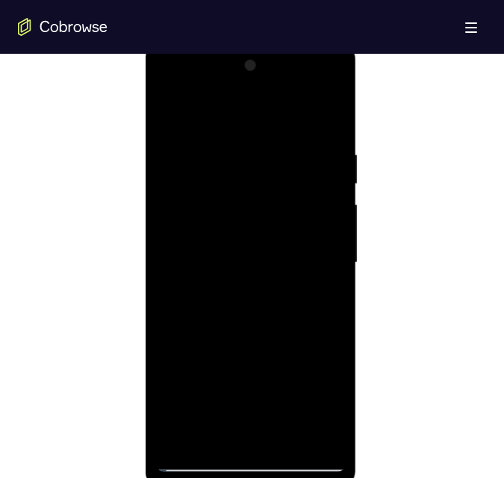
scroll to position [830, 0]
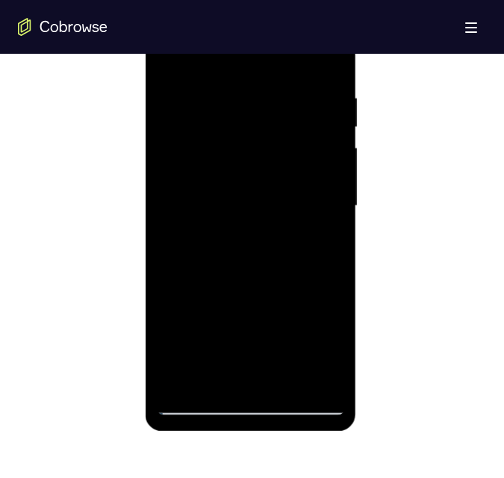
click at [196, 405] on div at bounding box center [251, 206] width 188 height 418
click at [193, 399] on div at bounding box center [251, 206] width 188 height 418
click at [224, 233] on div at bounding box center [251, 206] width 188 height 418
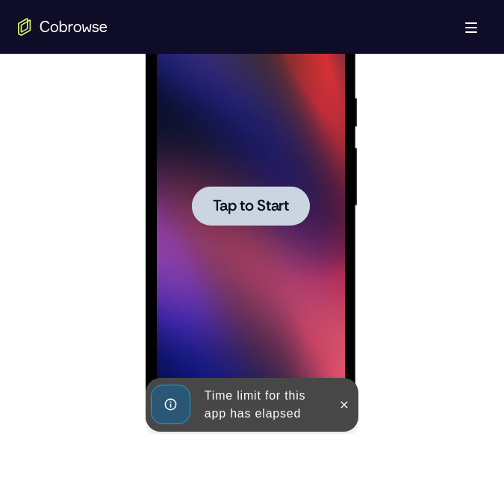
click at [270, 203] on span "Tap to Start" at bounding box center [251, 206] width 76 height 15
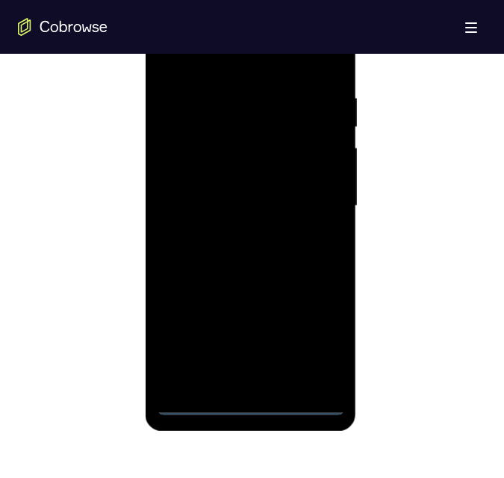
click at [196, 403] on div at bounding box center [251, 206] width 188 height 418
click at [192, 404] on div at bounding box center [251, 206] width 188 height 418
drag, startPoint x: 309, startPoint y: 342, endPoint x: 230, endPoint y: 402, distance: 99.2
click at [309, 342] on div at bounding box center [251, 206] width 188 height 418
click at [224, 58] on div at bounding box center [251, 206] width 188 height 418
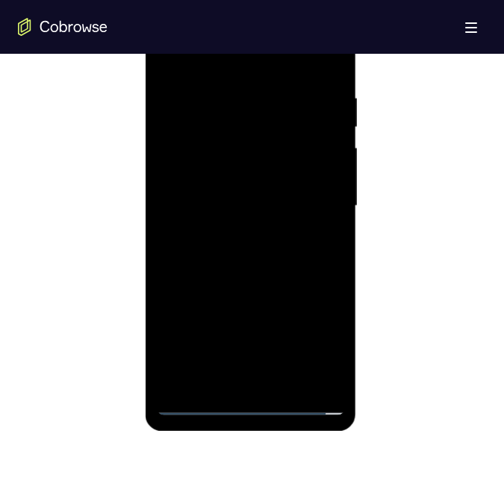
click at [307, 204] on div at bounding box center [251, 206] width 188 height 418
click at [248, 233] on div at bounding box center [251, 206] width 188 height 418
click at [209, 191] on div at bounding box center [251, 206] width 188 height 418
click at [193, 173] on div at bounding box center [251, 206] width 188 height 418
click at [266, 205] on div at bounding box center [251, 206] width 188 height 418
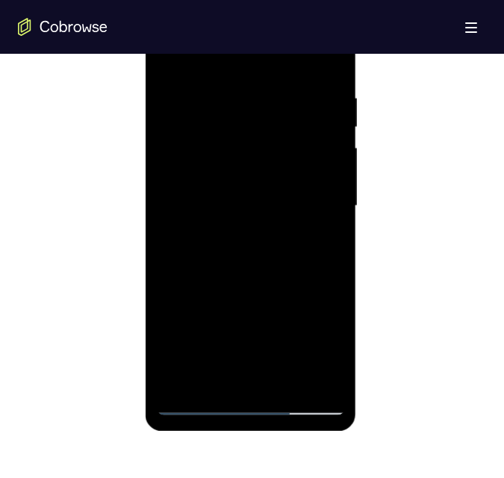
click at [249, 252] on div at bounding box center [251, 206] width 188 height 418
click at [320, 225] on div at bounding box center [251, 206] width 188 height 418
click at [191, 177] on div at bounding box center [251, 206] width 188 height 418
click at [209, 193] on div at bounding box center [251, 206] width 188 height 418
click at [214, 202] on div at bounding box center [251, 206] width 188 height 418
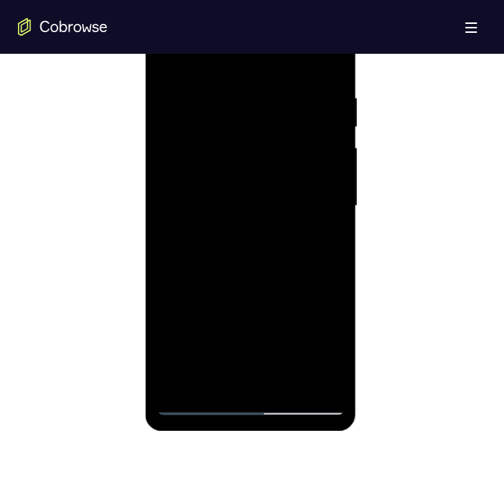
click at [261, 275] on div at bounding box center [251, 206] width 188 height 418
click at [284, 376] on div at bounding box center [251, 206] width 188 height 418
click at [249, 281] on div at bounding box center [251, 206] width 188 height 418
click at [214, 196] on div at bounding box center [251, 206] width 188 height 418
click at [211, 378] on div at bounding box center [251, 206] width 188 height 418
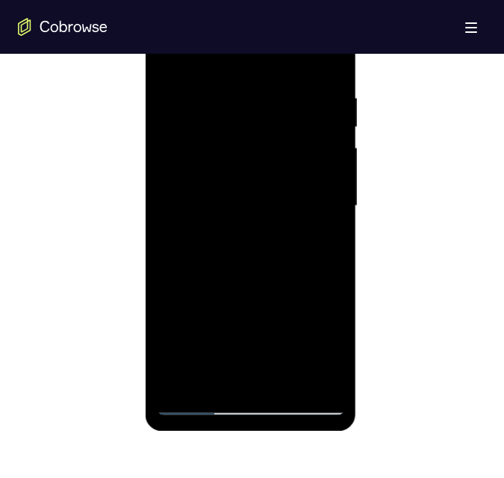
click at [326, 244] on div at bounding box center [251, 206] width 188 height 418
click at [169, 55] on div at bounding box center [251, 206] width 188 height 418
click at [217, 259] on div at bounding box center [251, 206] width 188 height 418
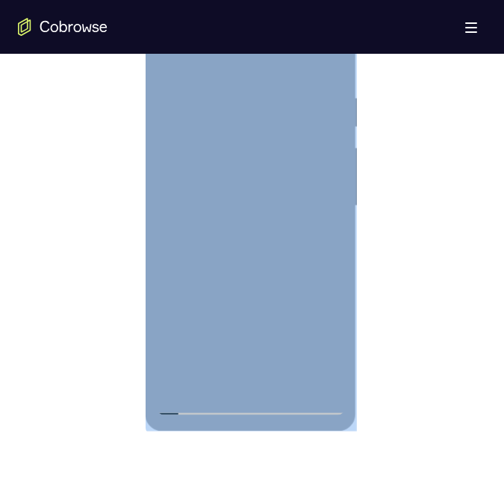
click at [183, 323] on div at bounding box center [251, 208] width 211 height 445
click at [187, 369] on div at bounding box center [251, 206] width 188 height 418
click at [323, 239] on div at bounding box center [251, 206] width 188 height 418
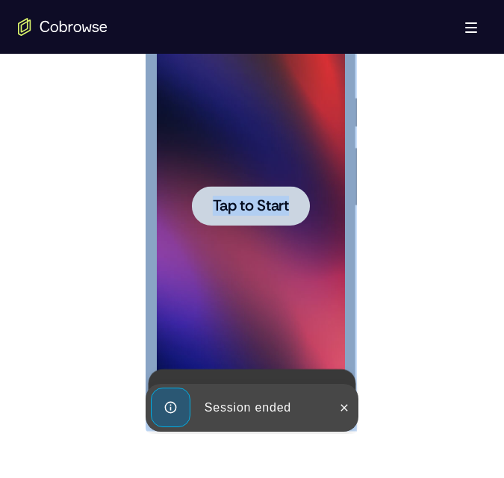
click at [246, 208] on span "Tap to Start" at bounding box center [251, 206] width 76 height 15
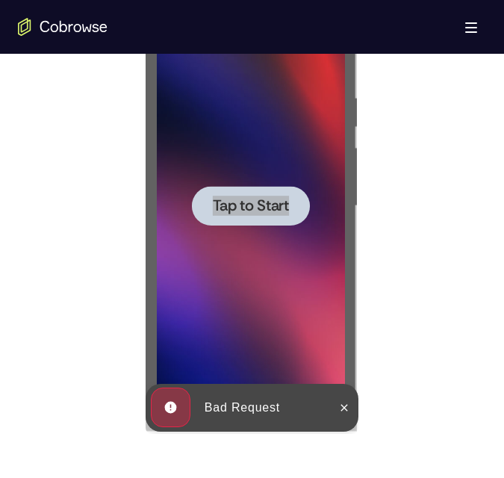
click at [375, 157] on div at bounding box center [252, 204] width 468 height 459
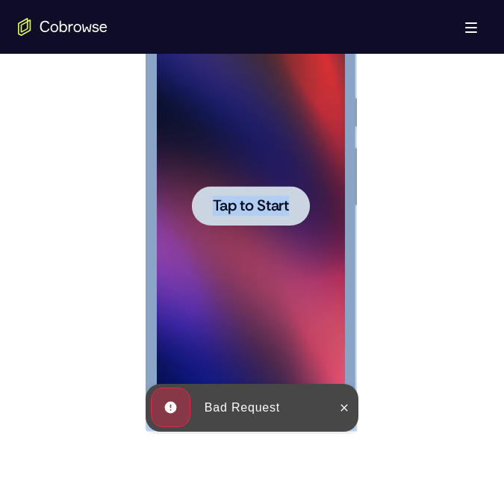
click at [271, 229] on div at bounding box center [251, 206] width 188 height 418
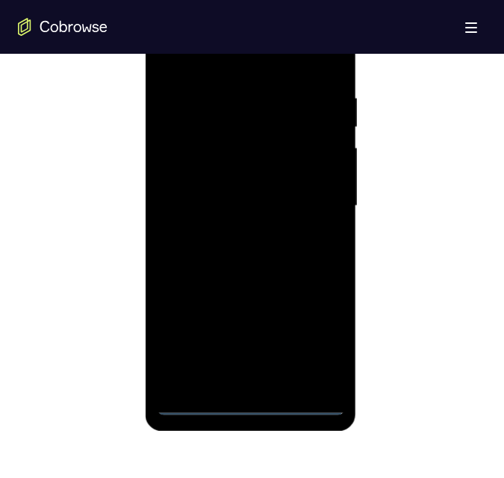
click at [190, 401] on div at bounding box center [251, 206] width 188 height 418
click at [195, 402] on div at bounding box center [251, 206] width 188 height 418
click at [311, 336] on div at bounding box center [251, 206] width 188 height 418
click at [228, 55] on div at bounding box center [251, 206] width 188 height 418
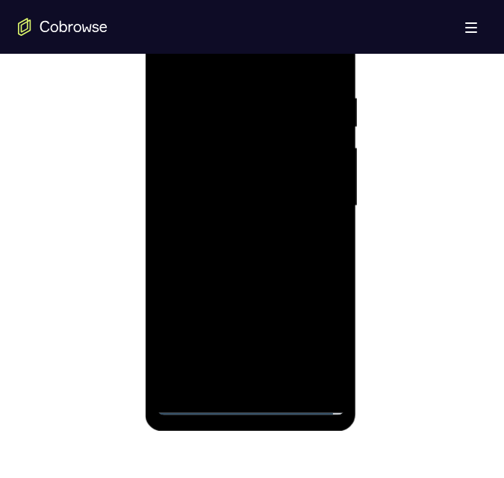
click at [312, 190] on div at bounding box center [251, 206] width 188 height 418
click at [251, 231] on div at bounding box center [251, 206] width 188 height 418
click at [196, 399] on div at bounding box center [251, 206] width 188 height 418
click at [250, 228] on div at bounding box center [251, 206] width 188 height 418
click at [203, 401] on div at bounding box center [251, 206] width 188 height 418
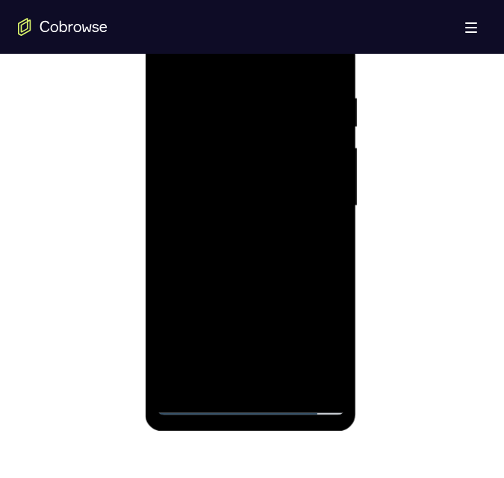
click at [231, 234] on div at bounding box center [251, 206] width 188 height 418
click at [177, 202] on div at bounding box center [251, 206] width 188 height 418
click at [192, 175] on div at bounding box center [251, 206] width 188 height 418
click at [284, 204] on div at bounding box center [251, 206] width 188 height 418
click at [249, 271] on div at bounding box center [251, 206] width 188 height 418
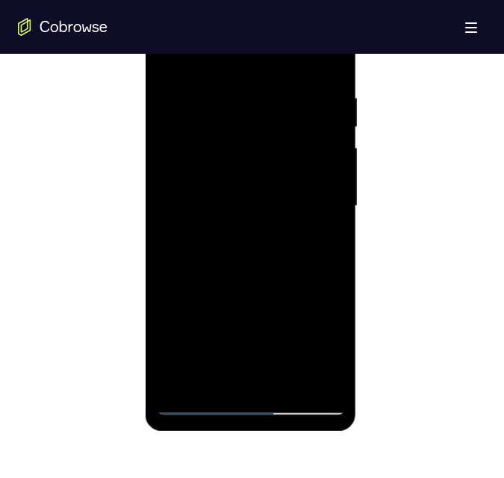
click at [288, 379] on div at bounding box center [251, 206] width 188 height 418
click at [252, 280] on div at bounding box center [251, 206] width 188 height 418
click at [191, 156] on div at bounding box center [251, 206] width 188 height 418
drag, startPoint x: 196, startPoint y: 370, endPoint x: 204, endPoint y: 368, distance: 8.3
click at [196, 370] on div at bounding box center [251, 206] width 188 height 418
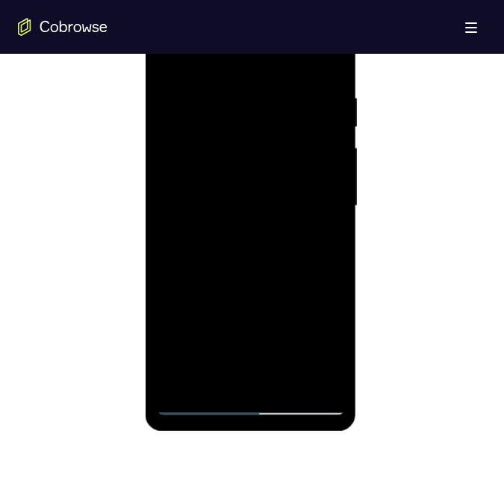
click at [329, 245] on div at bounding box center [251, 206] width 188 height 418
click at [320, 242] on div at bounding box center [251, 206] width 188 height 418
click at [326, 240] on div at bounding box center [251, 206] width 188 height 418
click at [166, 57] on div at bounding box center [251, 206] width 188 height 418
drag, startPoint x: 244, startPoint y: 364, endPoint x: 196, endPoint y: 399, distance: 59.5
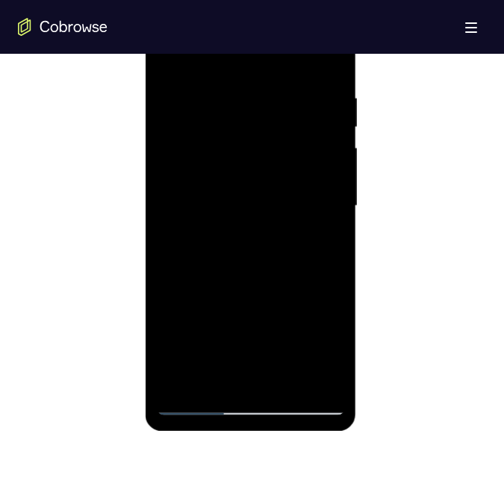
click at [196, 399] on div at bounding box center [251, 206] width 188 height 418
click at [222, 160] on div at bounding box center [251, 206] width 188 height 418
click at [323, 239] on div at bounding box center [251, 206] width 188 height 418
click at [330, 247] on div at bounding box center [251, 206] width 188 height 418
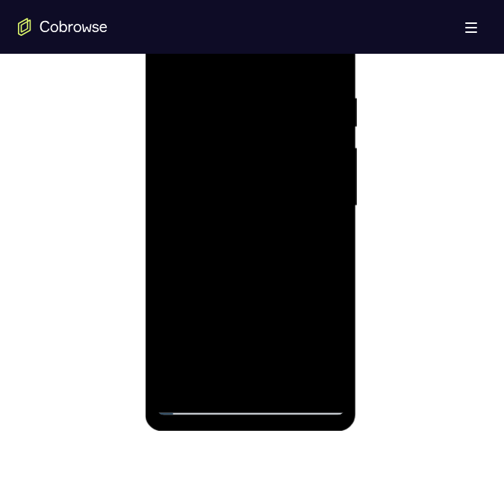
click at [322, 243] on div at bounding box center [251, 206] width 188 height 418
click at [171, 51] on div "Open main menu" at bounding box center [252, 27] width 504 height 54
click at [169, 57] on div at bounding box center [251, 206] width 188 height 418
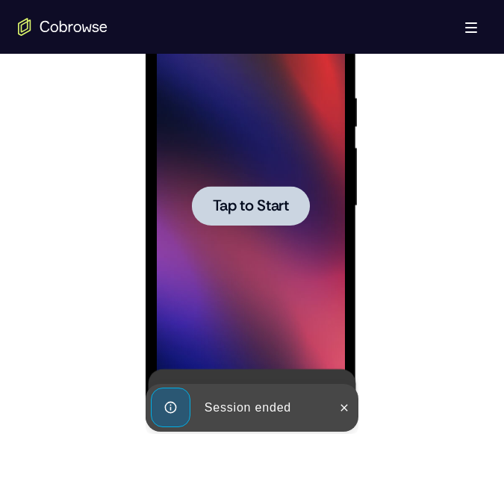
drag, startPoint x: 319, startPoint y: 220, endPoint x: 314, endPoint y: 60, distance: 159.9
click at [349, 57] on div "Tap to Start" at bounding box center [251, 208] width 211 height 445
drag, startPoint x: 214, startPoint y: 199, endPoint x: 220, endPoint y: 193, distance: 9.0
click at [216, 199] on span "Tap to Start" at bounding box center [251, 206] width 76 height 15
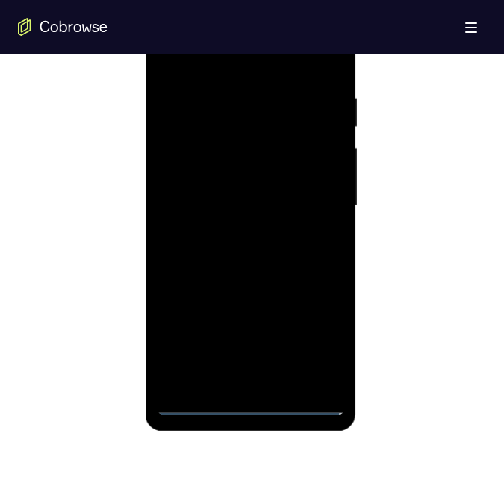
scroll to position [887, 0]
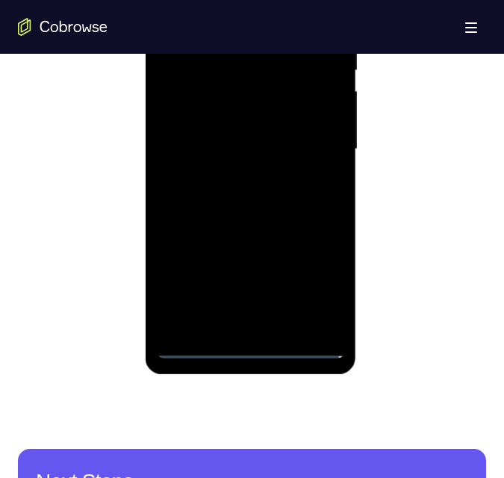
click at [199, 348] on div at bounding box center [251, 149] width 188 height 418
click at [196, 343] on div at bounding box center [251, 149] width 188 height 418
click at [317, 290] on div at bounding box center [251, 149] width 188 height 418
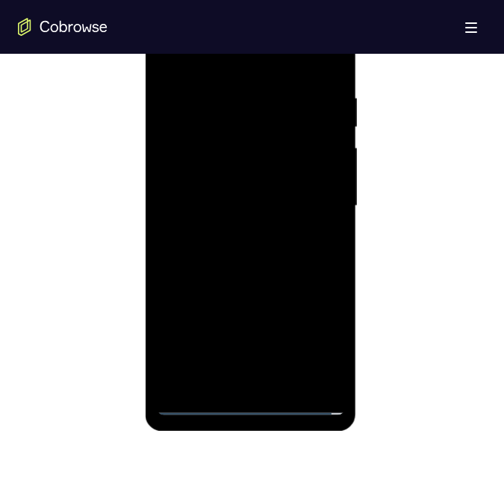
drag, startPoint x: 243, startPoint y: 346, endPoint x: 234, endPoint y: 293, distance: 53.6
click at [233, 296] on div at bounding box center [251, 206] width 188 height 418
click at [205, 55] on div at bounding box center [251, 206] width 188 height 418
click at [308, 200] on div at bounding box center [251, 206] width 188 height 418
click at [249, 233] on div at bounding box center [251, 206] width 188 height 418
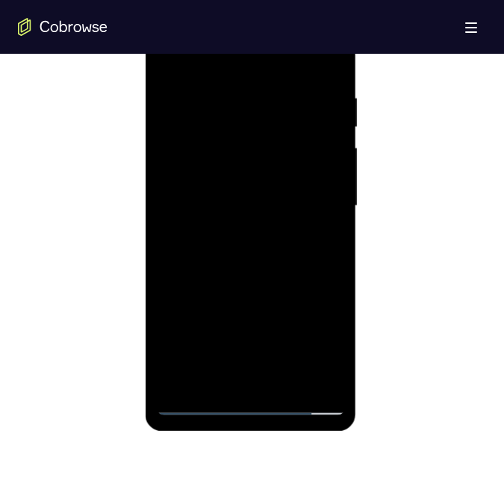
click at [175, 193] on div at bounding box center [251, 206] width 188 height 418
click at [195, 183] on div at bounding box center [251, 206] width 188 height 418
click at [187, 177] on div at bounding box center [251, 206] width 188 height 418
click at [257, 205] on div at bounding box center [251, 206] width 188 height 418
click at [247, 274] on div at bounding box center [251, 206] width 188 height 418
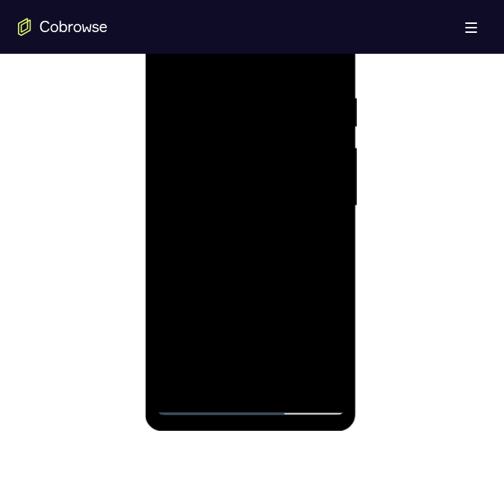
click at [286, 380] on div at bounding box center [251, 206] width 188 height 418
click at [239, 286] on div at bounding box center [251, 206] width 188 height 418
click at [222, 152] on div at bounding box center [251, 206] width 188 height 418
click at [193, 376] on div at bounding box center [251, 206] width 188 height 418
click at [330, 245] on div at bounding box center [251, 206] width 188 height 418
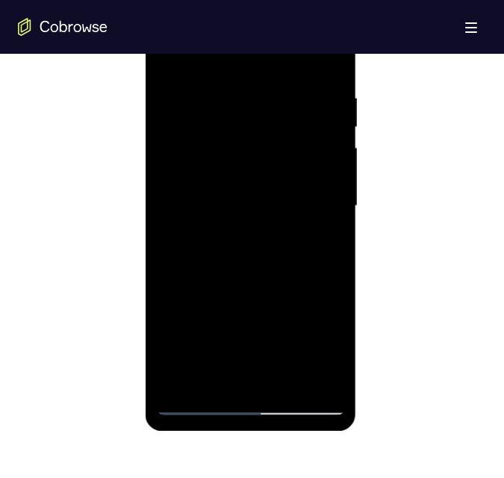
click at [164, 56] on div at bounding box center [251, 206] width 188 height 418
drag, startPoint x: 288, startPoint y: 287, endPoint x: 299, endPoint y: 226, distance: 62.2
click at [300, 225] on div at bounding box center [251, 206] width 188 height 418
drag, startPoint x: 291, startPoint y: 135, endPoint x: 296, endPoint y: 116, distance: 19.9
drag, startPoint x: 211, startPoint y: 284, endPoint x: 243, endPoint y: 55, distance: 230.7
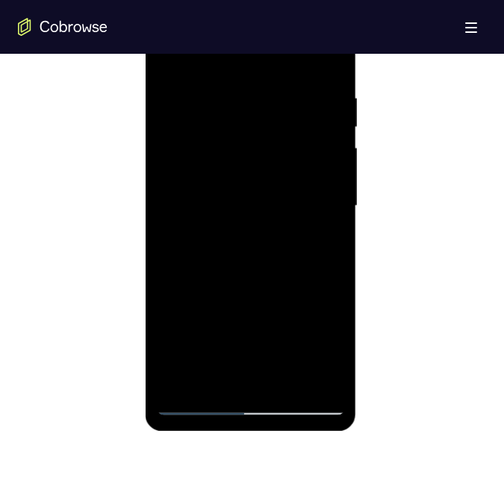
click at [229, 72] on div at bounding box center [251, 206] width 188 height 418
drag, startPoint x: 222, startPoint y: 62, endPoint x: 227, endPoint y: 82, distance: 20.7
click at [222, 63] on div at bounding box center [251, 206] width 188 height 418
click at [204, 308] on div at bounding box center [251, 206] width 188 height 418
drag, startPoint x: 204, startPoint y: 296, endPoint x: 217, endPoint y: 293, distance: 13.0
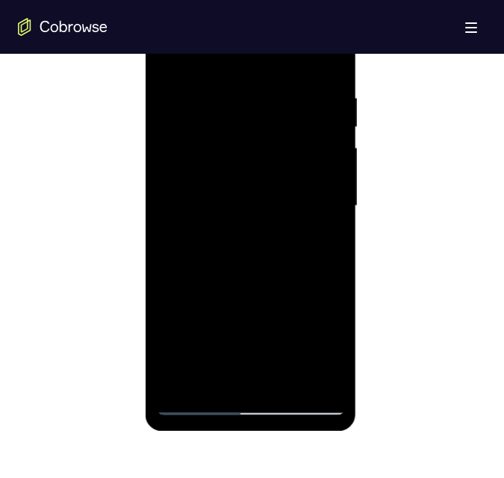
click at [204, 296] on div at bounding box center [251, 206] width 188 height 418
click at [226, 295] on div at bounding box center [251, 206] width 188 height 418
drag, startPoint x: 255, startPoint y: 256, endPoint x: 349, endPoint y: 215, distance: 102.6
click at [299, 250] on div at bounding box center [251, 206] width 188 height 418
click at [385, 166] on div at bounding box center [252, 204] width 468 height 459
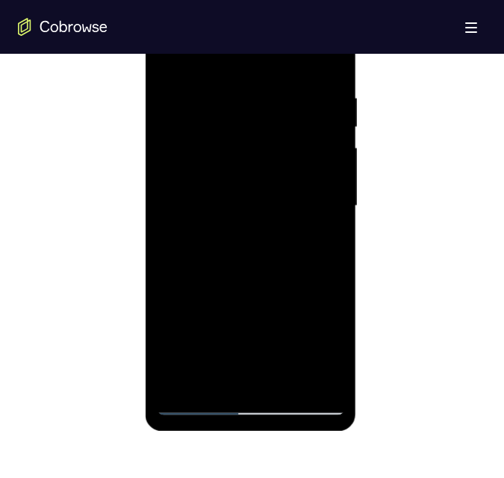
drag, startPoint x: 479, startPoint y: 39, endPoint x: 334, endPoint y: 55, distance: 145.8
click at [334, 55] on div at bounding box center [251, 206] width 188 height 418
click at [206, 67] on div at bounding box center [251, 206] width 188 height 418
click at [218, 111] on div at bounding box center [251, 206] width 188 height 418
click at [199, 369] on div at bounding box center [251, 206] width 188 height 418
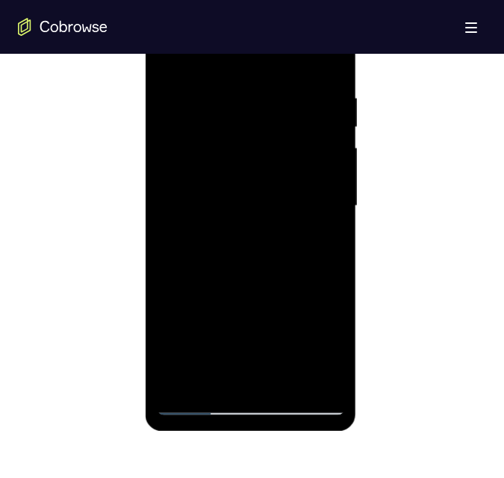
click at [315, 244] on div at bounding box center [251, 206] width 188 height 418
click at [326, 243] on div at bounding box center [251, 206] width 188 height 418
click at [176, 55] on div at bounding box center [251, 206] width 188 height 418
click at [210, 71] on div at bounding box center [251, 206] width 188 height 418
click at [216, 148] on div at bounding box center [251, 206] width 188 height 418
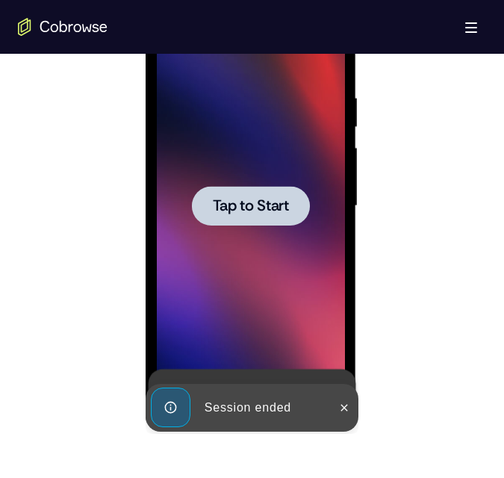
click at [254, 225] on div at bounding box center [251, 206] width 188 height 418
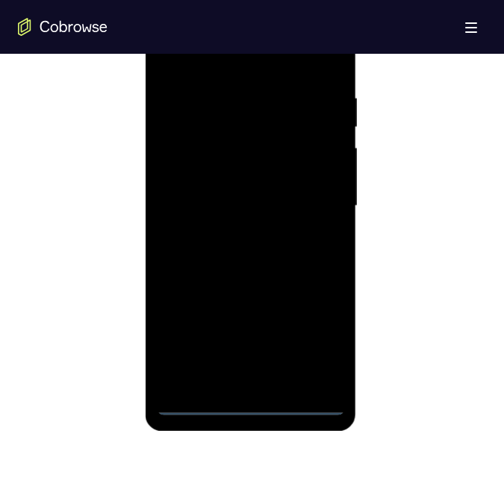
click at [196, 402] on div at bounding box center [251, 206] width 188 height 418
click at [197, 403] on div at bounding box center [251, 206] width 188 height 418
click at [316, 342] on div at bounding box center [251, 206] width 188 height 418
click at [201, 57] on div at bounding box center [251, 206] width 188 height 418
click at [308, 208] on div at bounding box center [251, 206] width 188 height 418
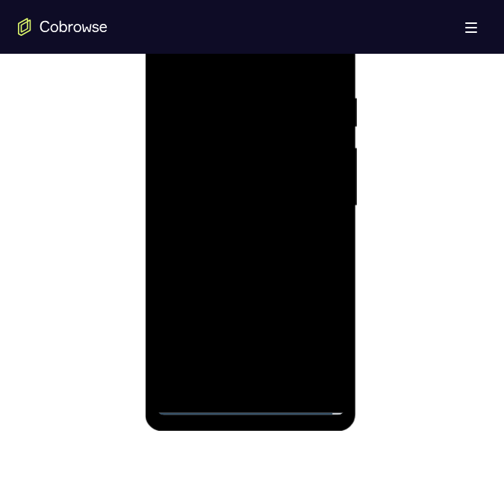
click at [243, 379] on div at bounding box center [251, 206] width 188 height 418
click at [199, 199] on div at bounding box center [251, 206] width 188 height 418
click at [204, 171] on div at bounding box center [251, 206] width 188 height 418
click at [271, 199] on div at bounding box center [251, 206] width 188 height 418
click at [251, 270] on div at bounding box center [251, 206] width 188 height 418
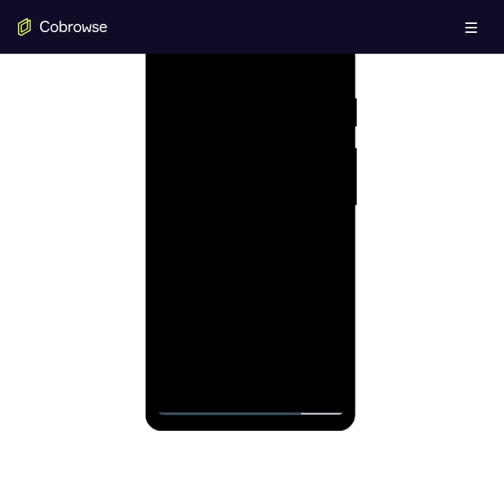
click at [249, 274] on div at bounding box center [251, 206] width 188 height 418
click at [289, 379] on div at bounding box center [251, 206] width 188 height 418
click at [257, 281] on div at bounding box center [251, 206] width 188 height 418
click at [245, 283] on div at bounding box center [251, 206] width 188 height 418
drag, startPoint x: 190, startPoint y: 106, endPoint x: 198, endPoint y: 121, distance: 17.0
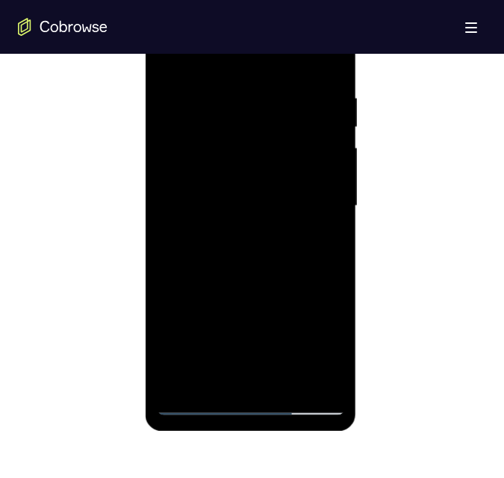
click at [199, 119] on div at bounding box center [251, 206] width 188 height 418
drag, startPoint x: 193, startPoint y: 105, endPoint x: 184, endPoint y: 183, distance: 78.3
click at [190, 193] on div at bounding box center [251, 206] width 188 height 418
click at [198, 399] on div at bounding box center [251, 206] width 188 height 418
click at [283, 183] on div at bounding box center [251, 206] width 188 height 418
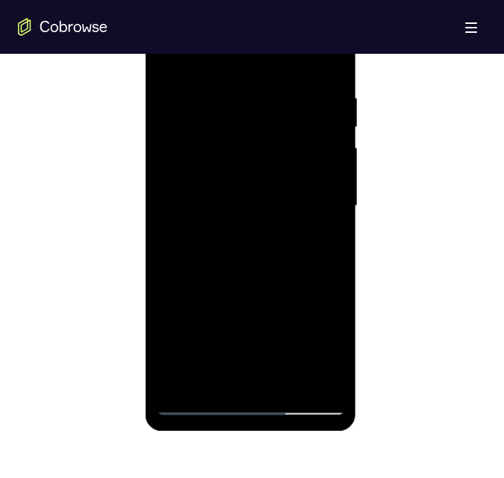
click at [278, 174] on div at bounding box center [251, 206] width 188 height 418
click at [217, 372] on div at bounding box center [251, 206] width 188 height 418
drag, startPoint x: 321, startPoint y: 240, endPoint x: 206, endPoint y: 199, distance: 122.3
click at [320, 240] on div at bounding box center [251, 206] width 188 height 418
click at [321, 57] on div at bounding box center [251, 206] width 188 height 418
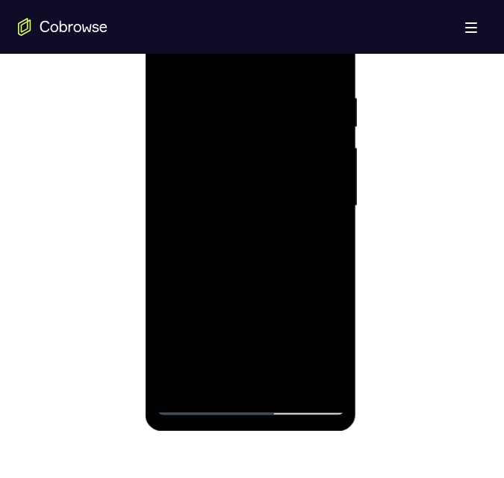
drag, startPoint x: 165, startPoint y: 51, endPoint x: 25, endPoint y: 79, distance: 142.5
click at [166, 52] on div "Open main menu" at bounding box center [252, 27] width 504 height 54
click at [166, 53] on div "Open main menu" at bounding box center [252, 27] width 504 height 54
click at [166, 57] on div at bounding box center [251, 206] width 188 height 418
click at [198, 71] on div at bounding box center [251, 206] width 188 height 418
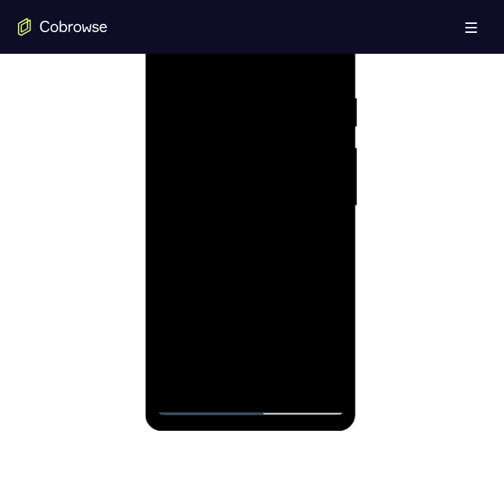
click at [214, 140] on div at bounding box center [251, 206] width 188 height 418
click at [217, 364] on div at bounding box center [251, 206] width 188 height 418
click at [208, 373] on div at bounding box center [251, 206] width 188 height 418
click at [202, 241] on div at bounding box center [251, 206] width 188 height 418
click at [217, 237] on div at bounding box center [251, 206] width 188 height 418
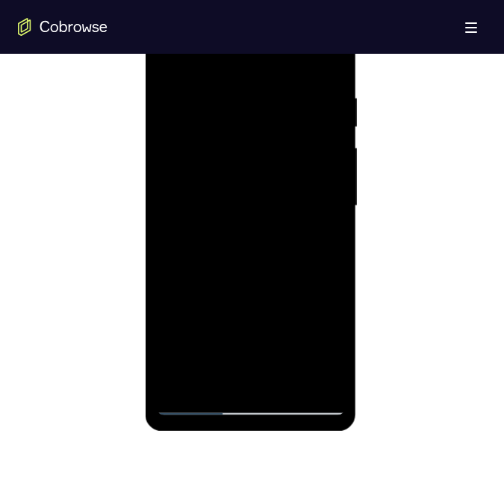
click at [325, 243] on div at bounding box center [251, 206] width 188 height 418
click at [199, 240] on div at bounding box center [251, 206] width 188 height 418
click at [323, 241] on div at bounding box center [251, 206] width 188 height 418
click at [318, 247] on div at bounding box center [251, 206] width 188 height 418
click at [319, 242] on div at bounding box center [251, 206] width 188 height 418
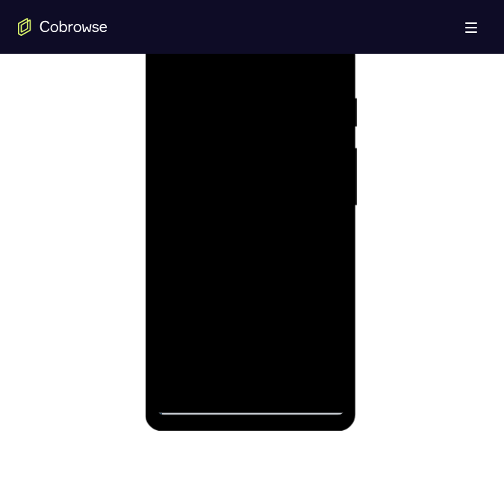
click at [314, 236] on div at bounding box center [251, 206] width 188 height 418
click at [323, 239] on div at bounding box center [251, 206] width 188 height 418
drag, startPoint x: 169, startPoint y: 52, endPoint x: 358, endPoint y: 147, distance: 211.4
click at [169, 53] on div "Open main menu" at bounding box center [252, 27] width 504 height 54
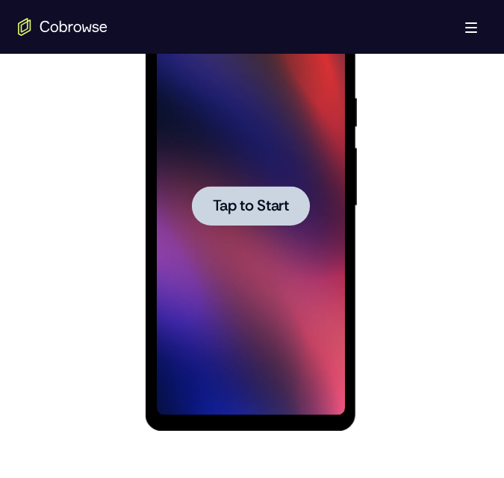
click at [278, 199] on span "Tap to Start" at bounding box center [251, 206] width 76 height 15
